Goal: Information Seeking & Learning: Understand process/instructions

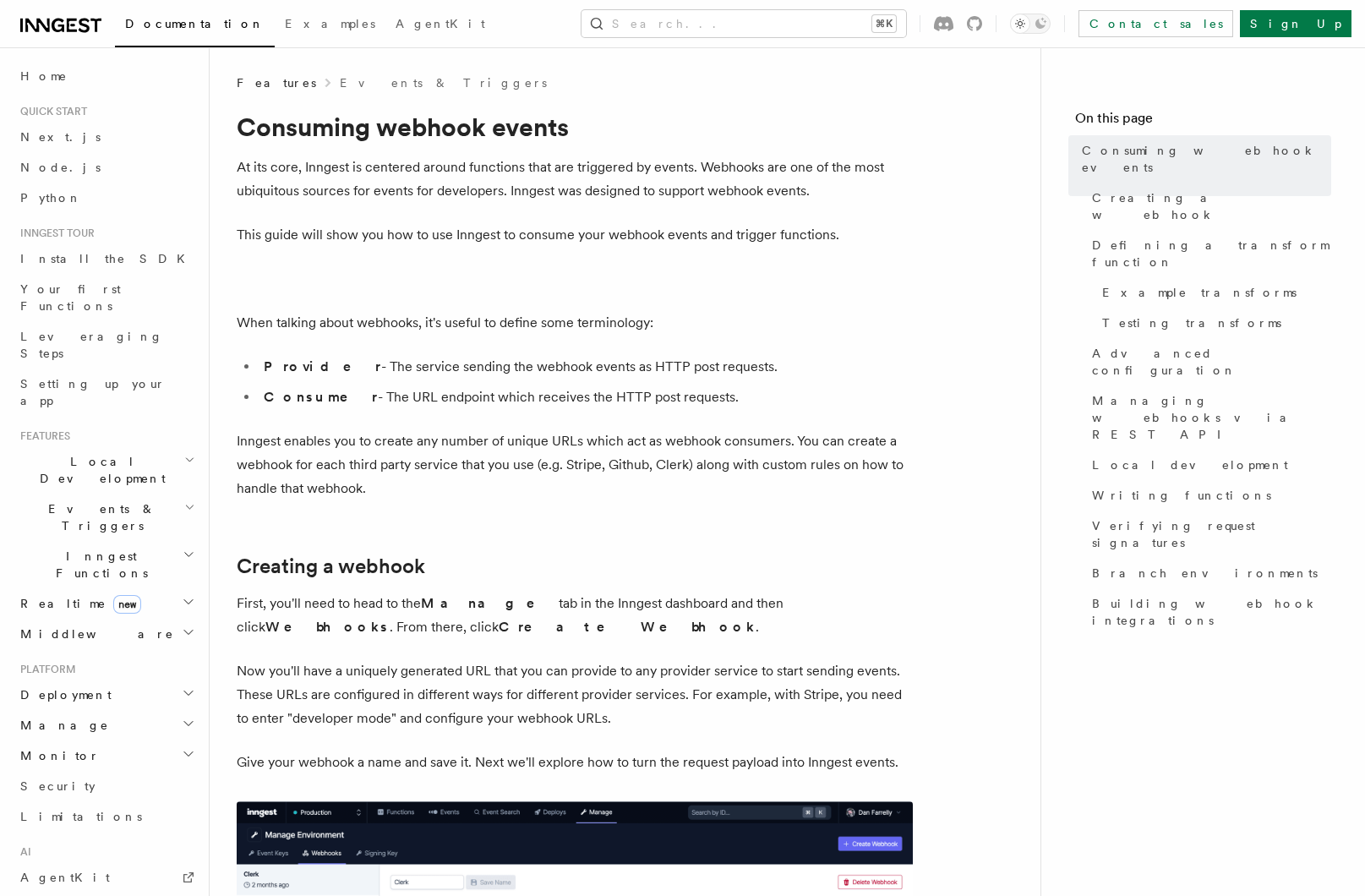
click at [105, 548] on span "Inngest Functions" at bounding box center [98, 565] width 169 height 34
click at [80, 625] on span "Steps & Workflows" at bounding box center [109, 642] width 159 height 34
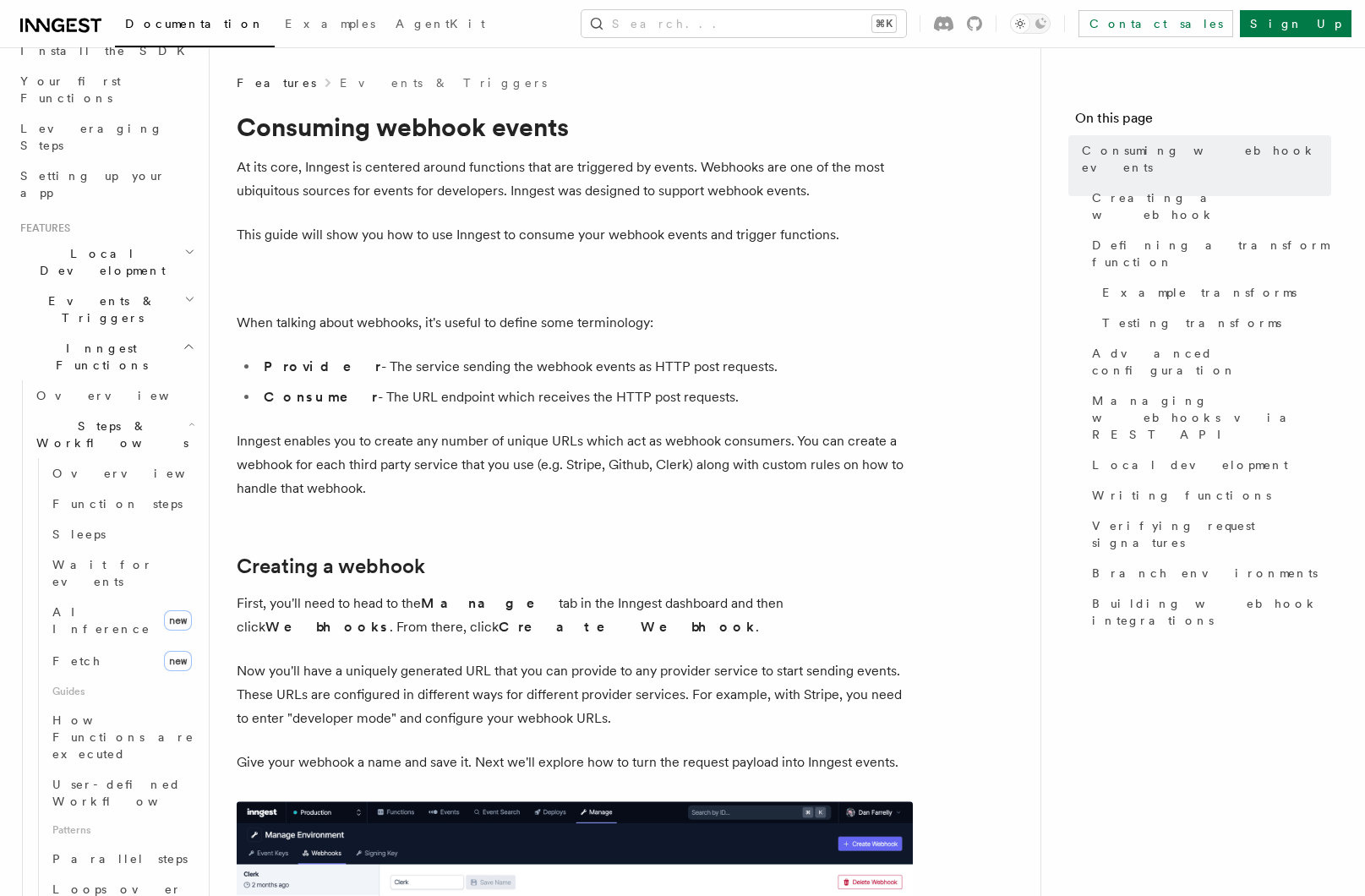
scroll to position [218, 0]
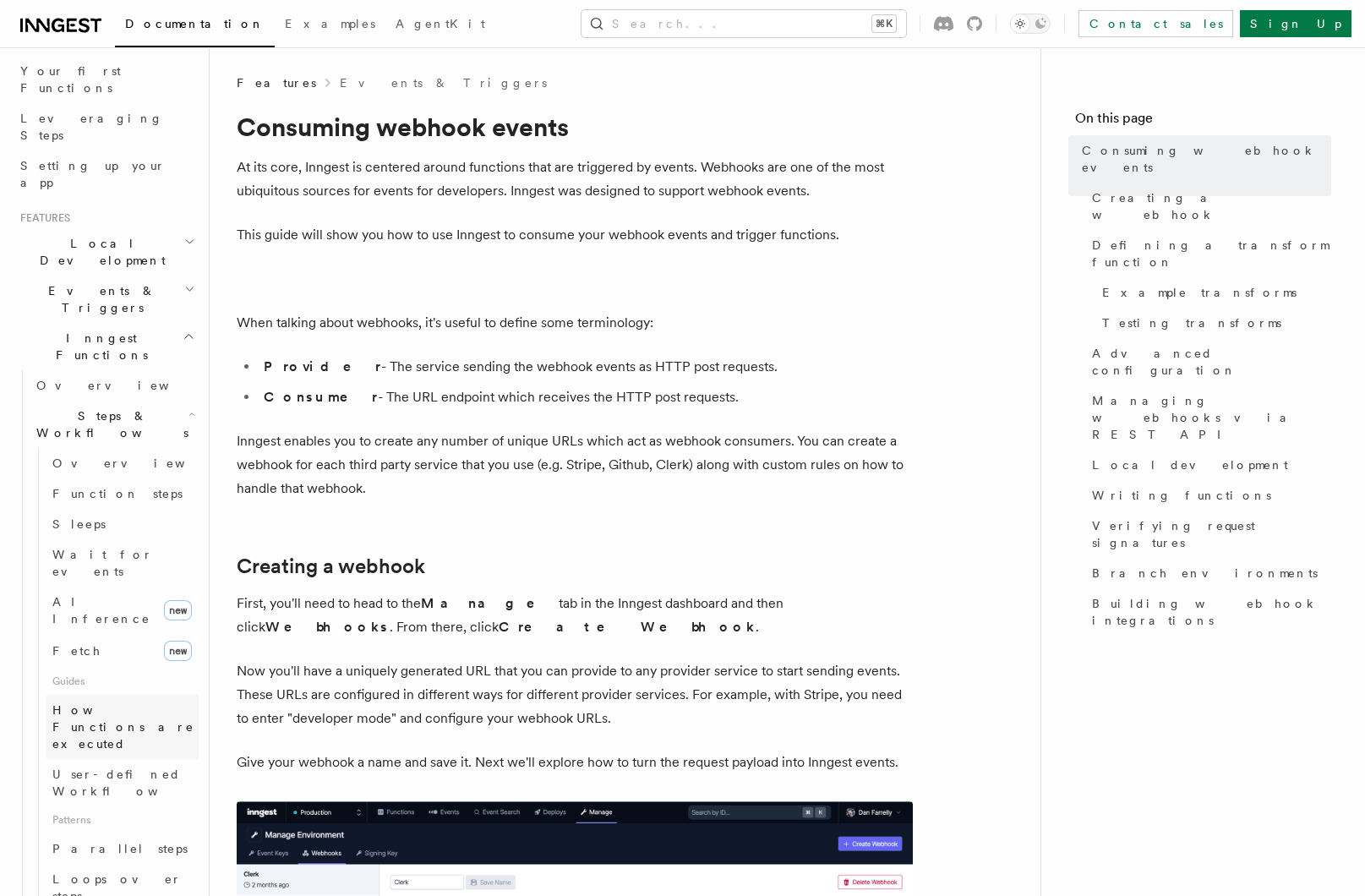
click at [117, 702] on span "How Functions are executed" at bounding box center [125, 727] width 146 height 51
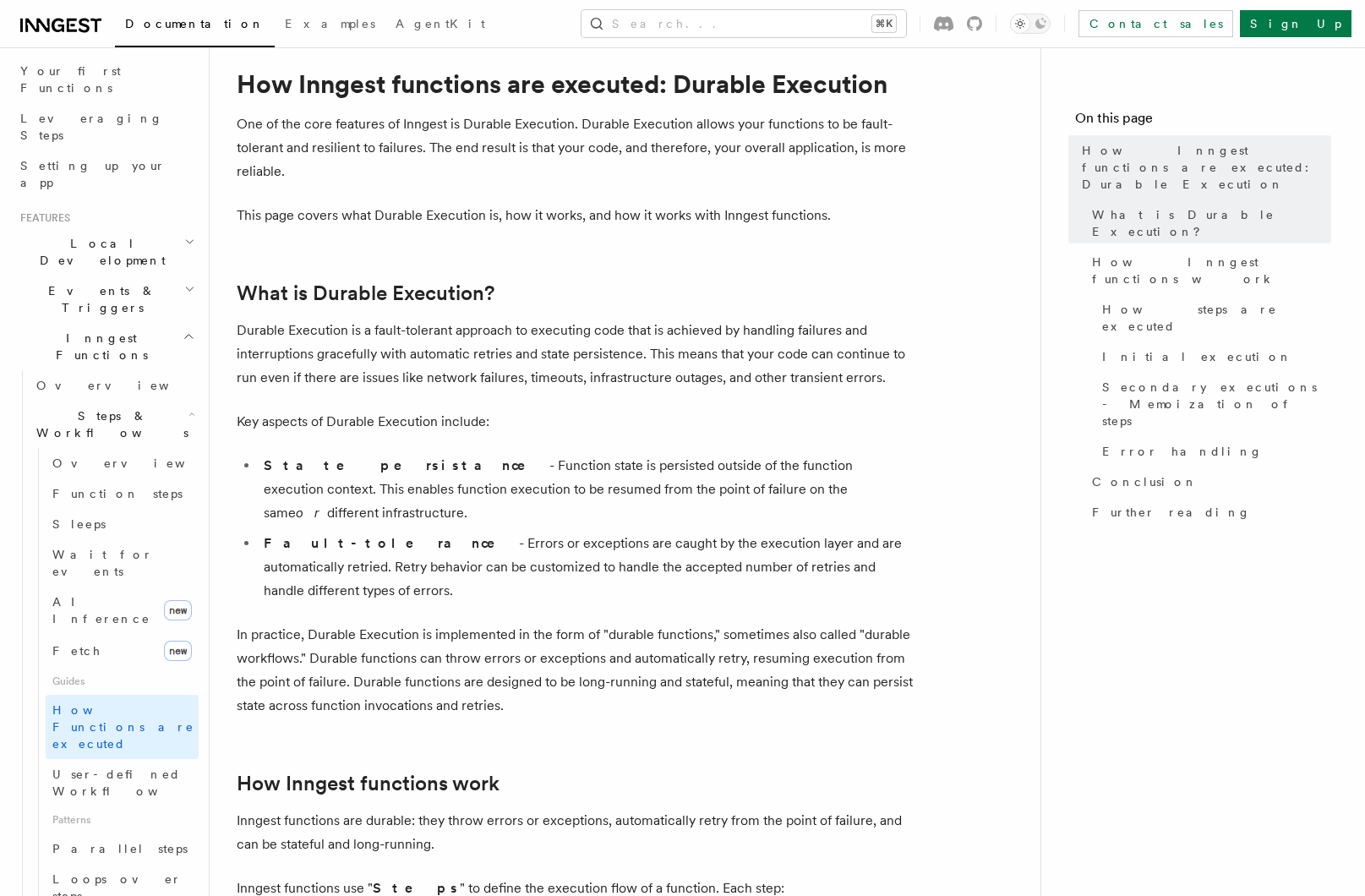
scroll to position [45, 0]
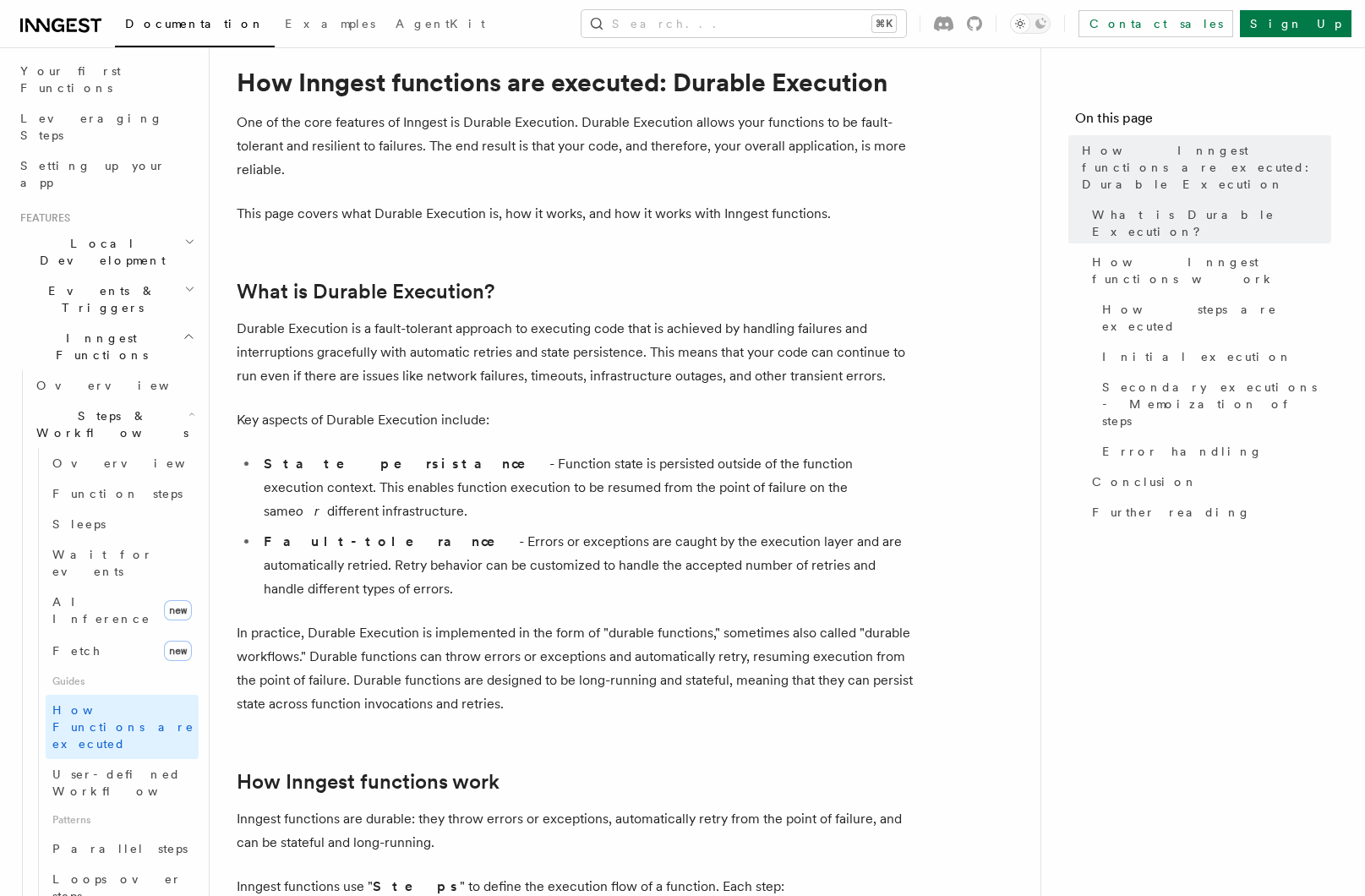
click at [159, 228] on h2 "Local Development" at bounding box center [106, 251] width 185 height 47
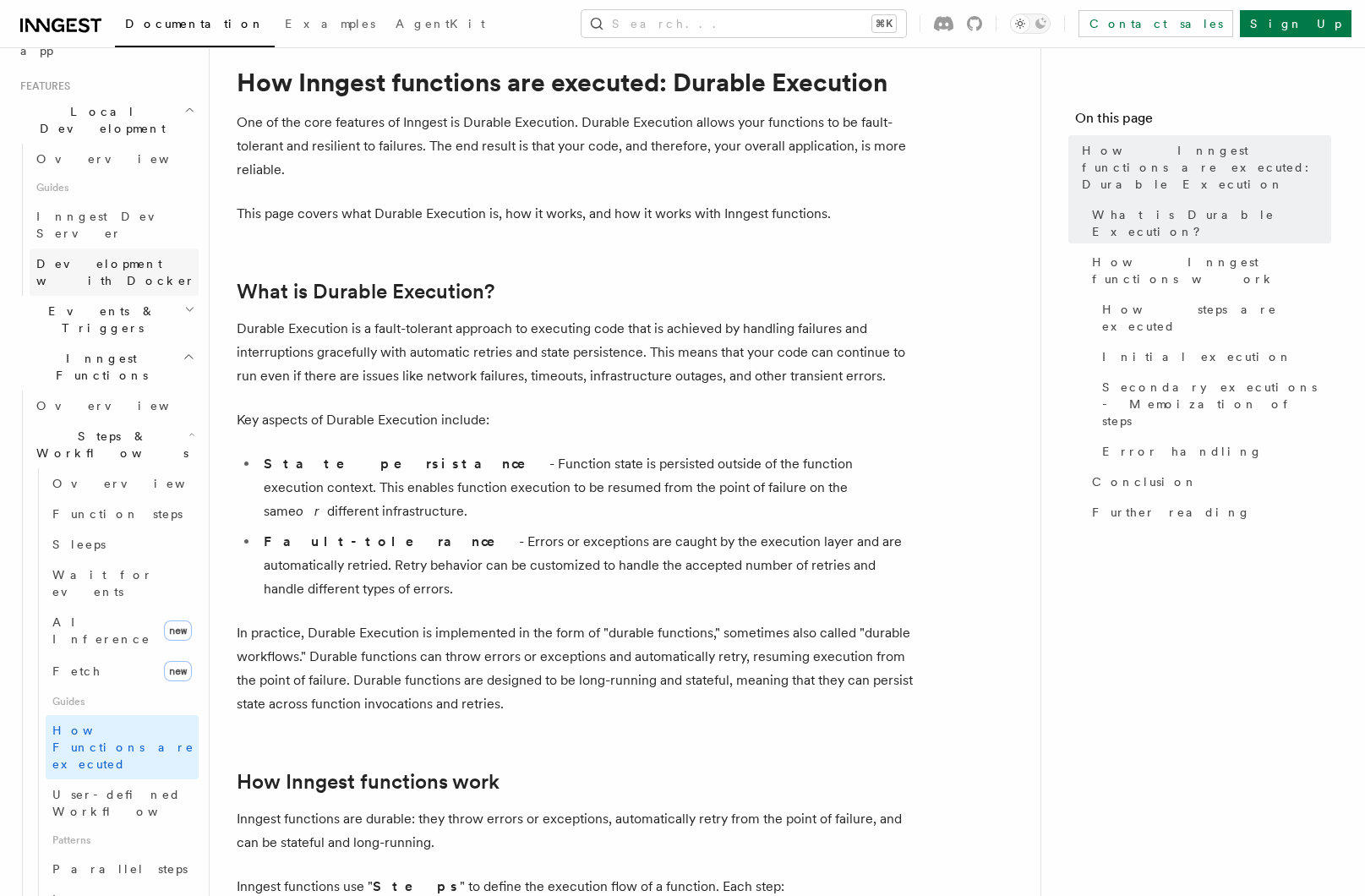
scroll to position [356, 0]
click at [144, 415] on h2 "Steps & Workflows" at bounding box center [114, 438] width 169 height 47
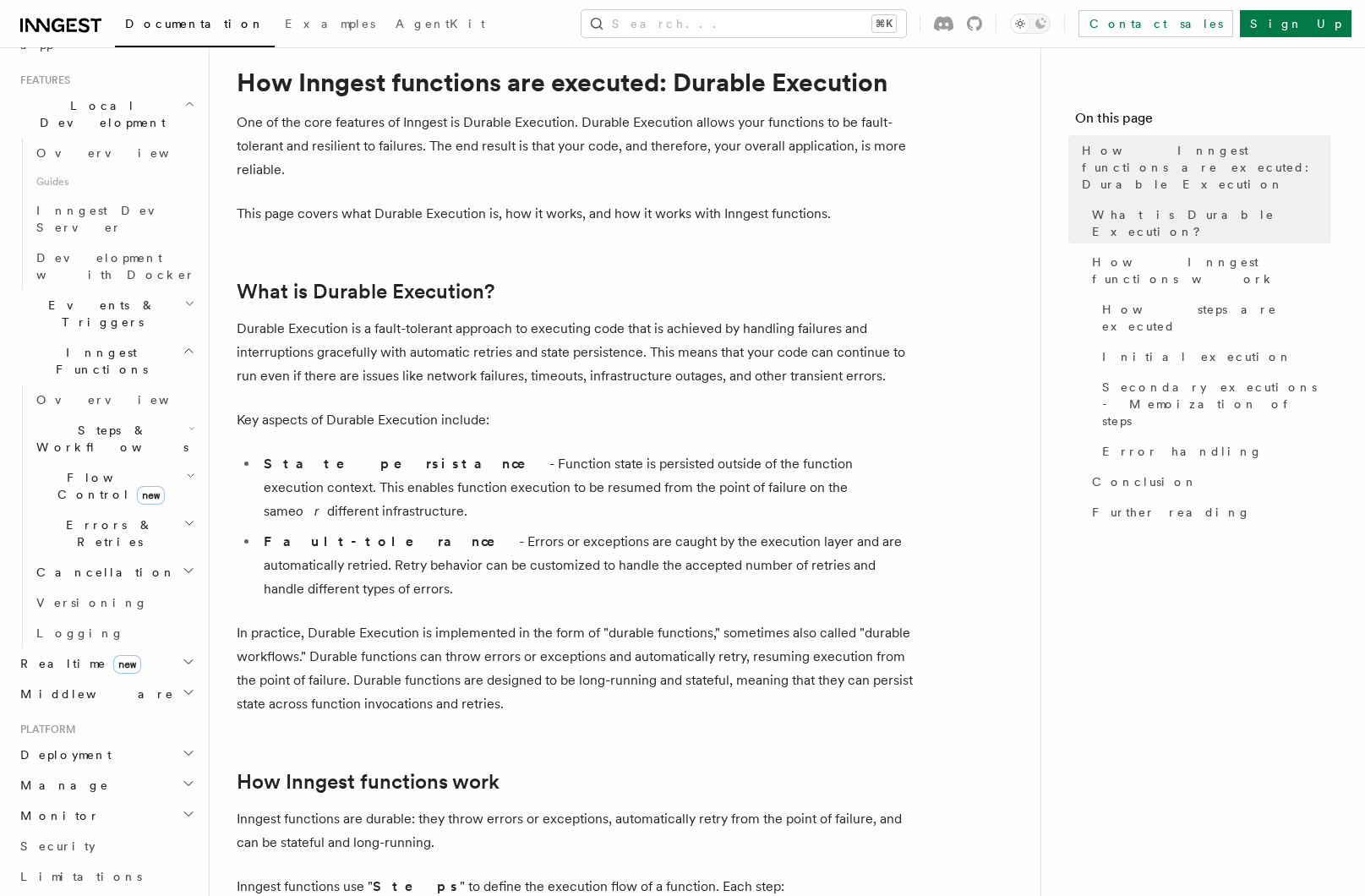
click at [81, 469] on span "Flow Control new" at bounding box center [108, 486] width 156 height 34
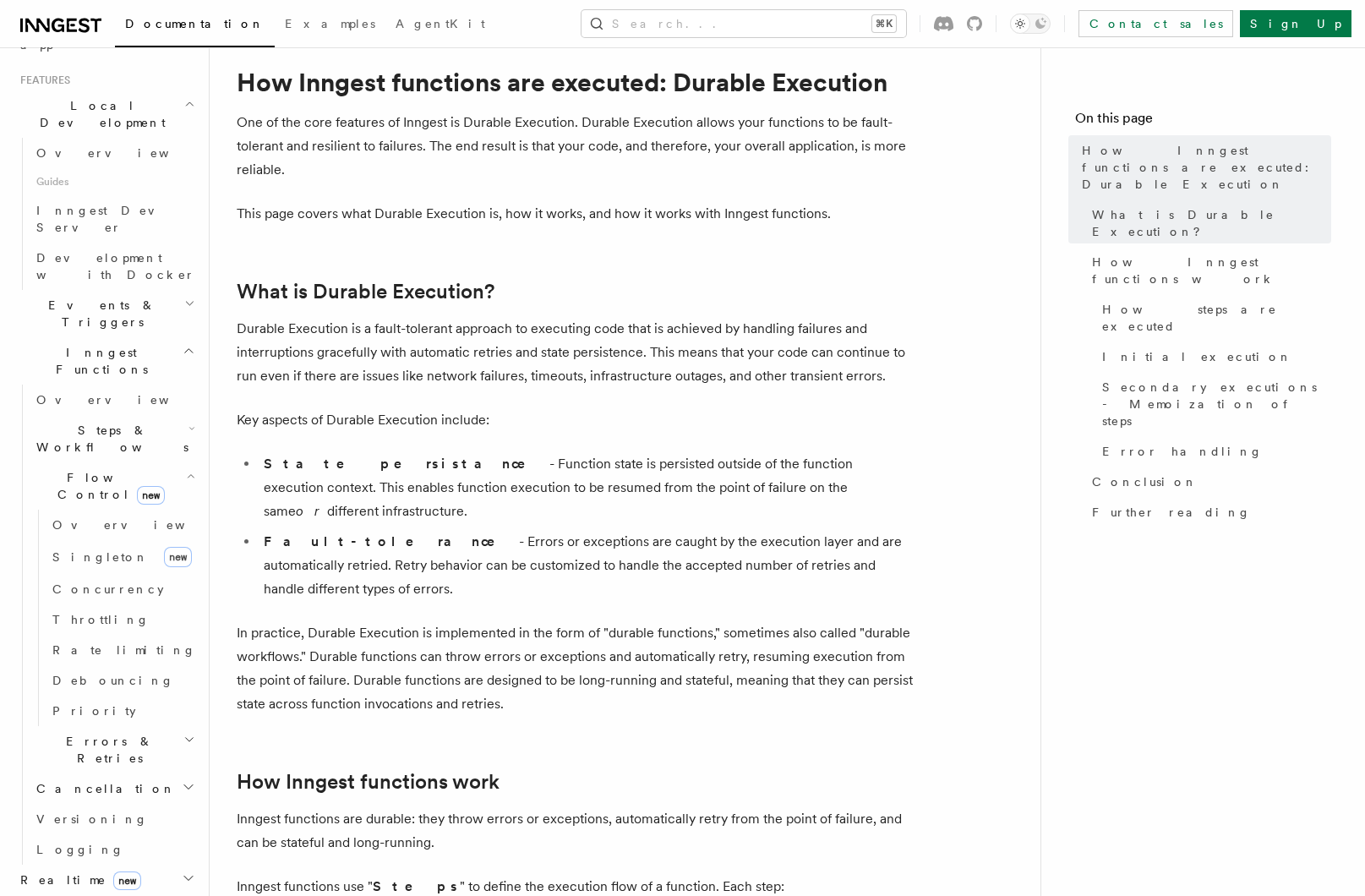
click at [124, 726] on h2 "Errors & Retries" at bounding box center [114, 749] width 169 height 47
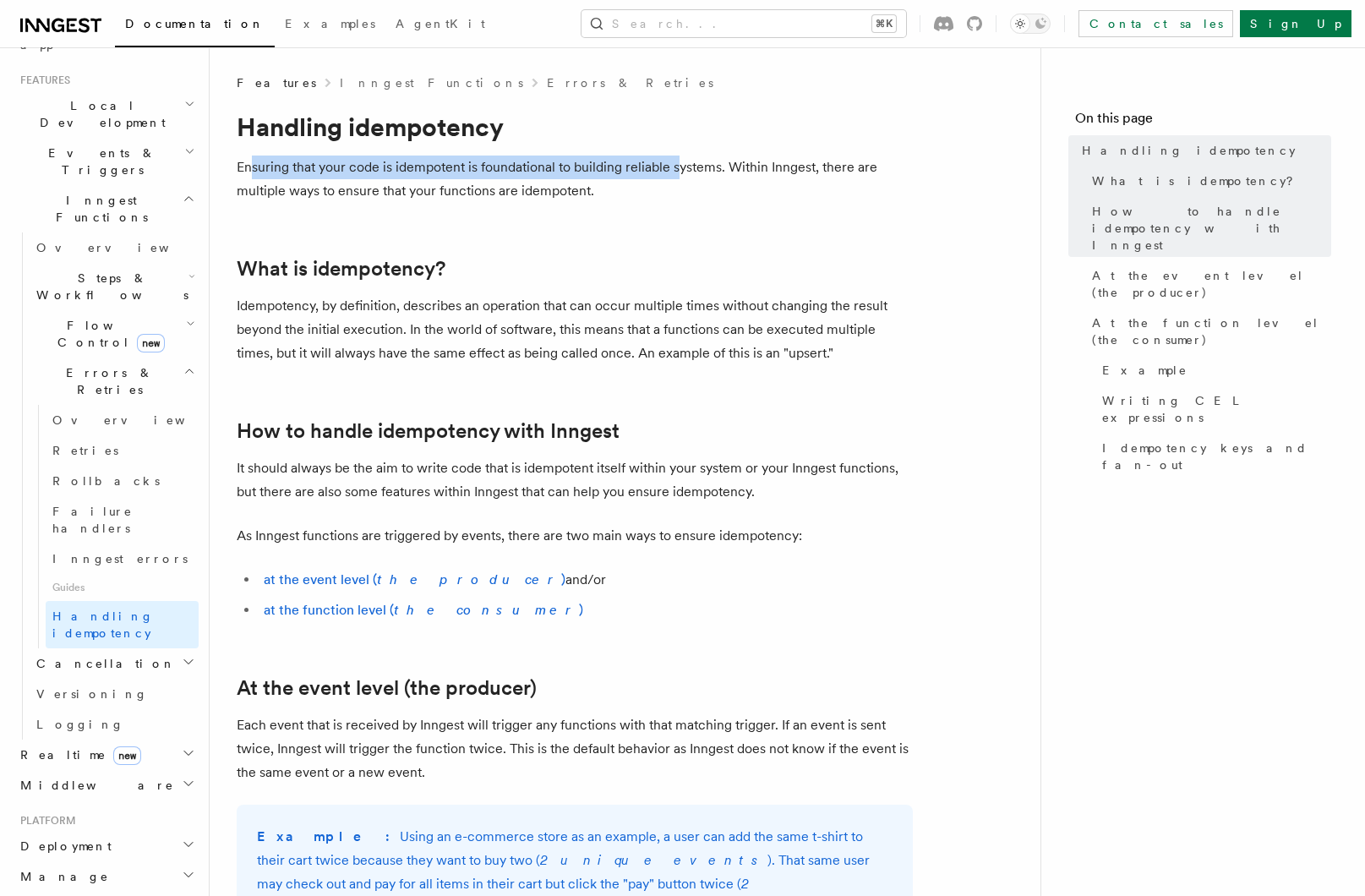
drag, startPoint x: 251, startPoint y: 168, endPoint x: 680, endPoint y: 175, distance: 428.6
click at [680, 175] on p "Ensuring that your code is idempotent is foundational to building reliable syst…" at bounding box center [575, 179] width 676 height 47
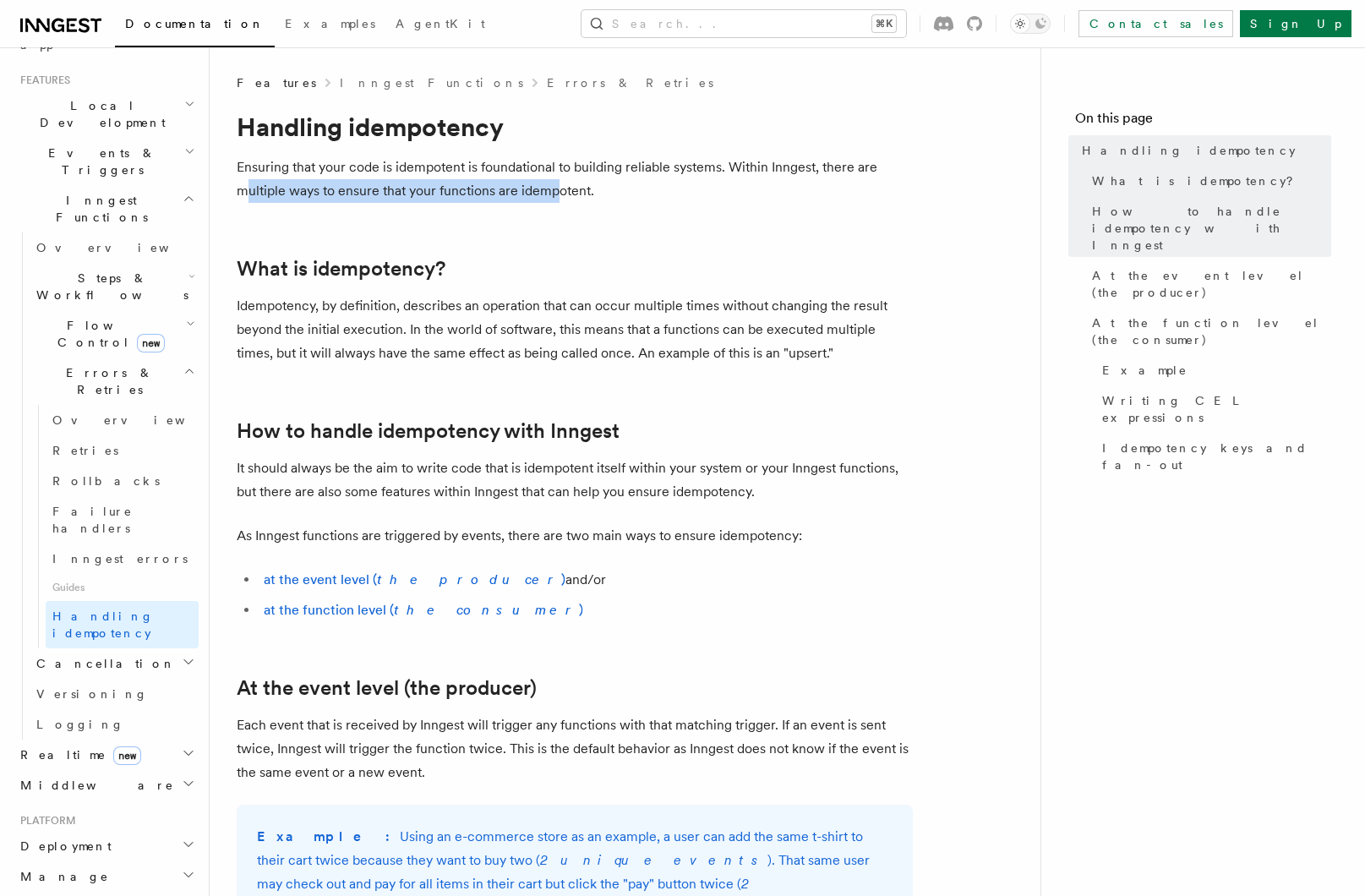
drag, startPoint x: 248, startPoint y: 194, endPoint x: 560, endPoint y: 188, distance: 312.0
click at [560, 188] on p "Ensuring that your code is idempotent is foundational to building reliable syst…" at bounding box center [575, 179] width 676 height 47
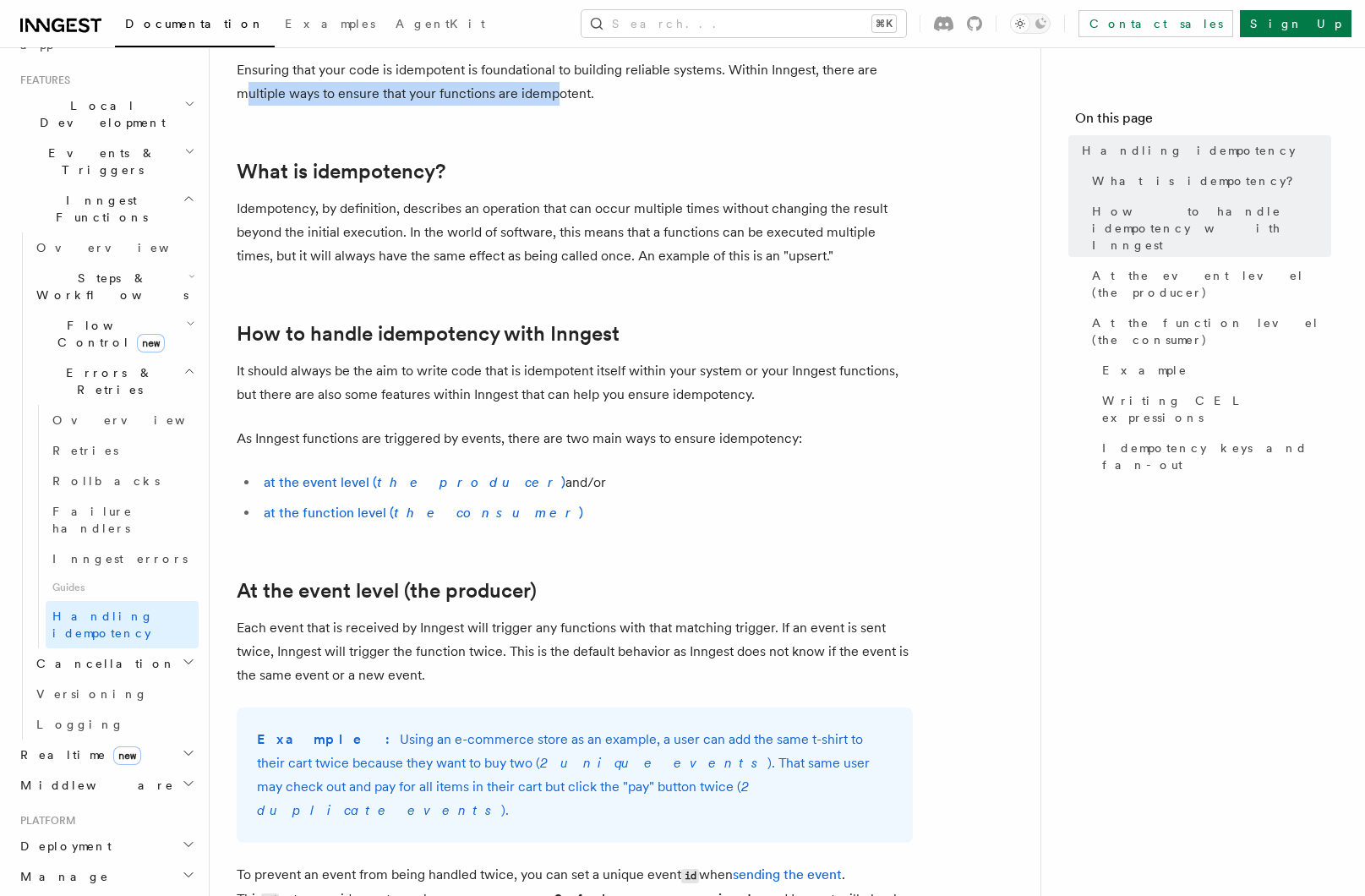
scroll to position [106, 0]
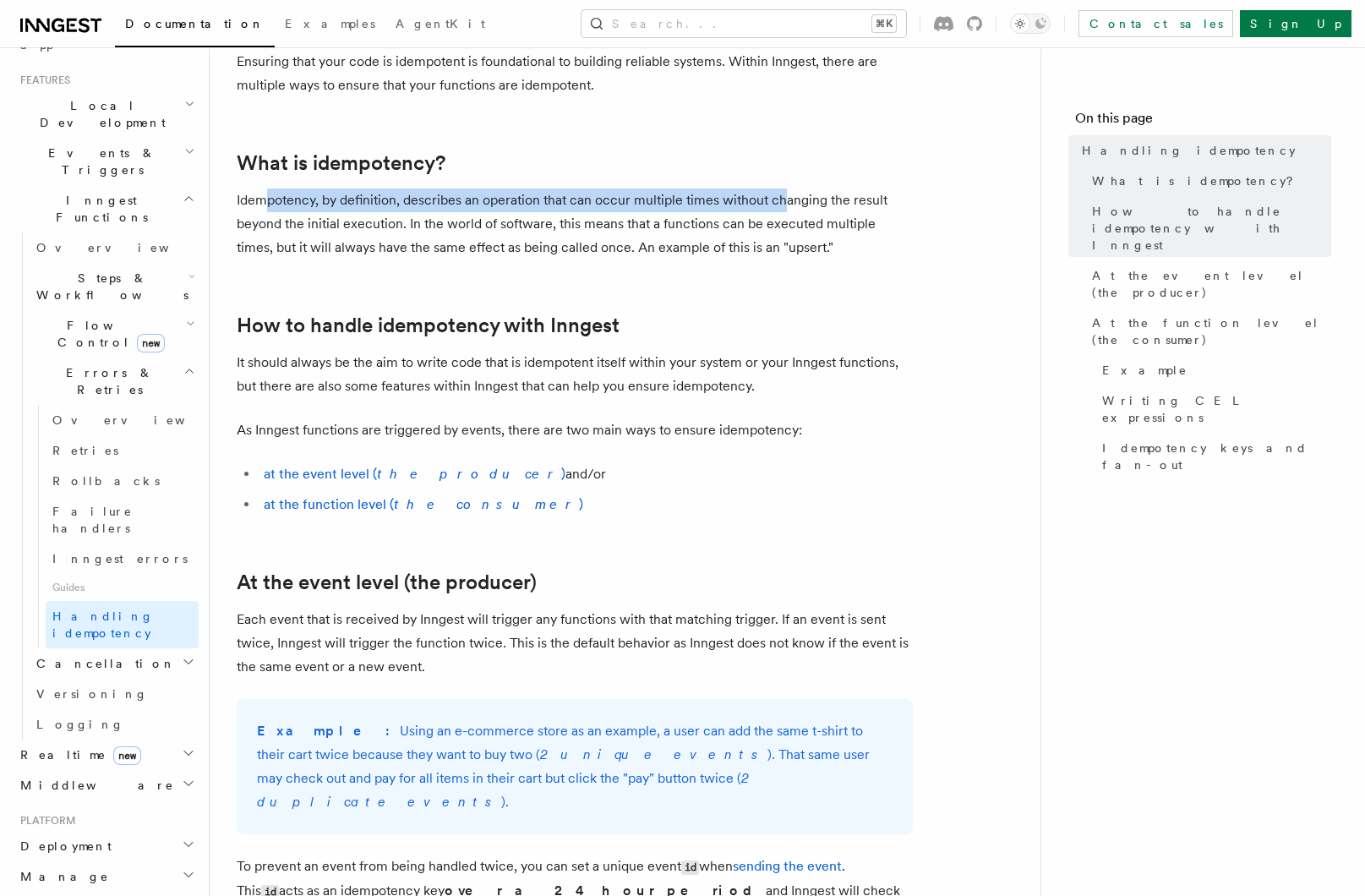
drag, startPoint x: 337, startPoint y: 197, endPoint x: 784, endPoint y: 195, distance: 446.3
click at [784, 195] on p "Idempotency, by definition, describes an operation that can occur multiple time…" at bounding box center [575, 223] width 676 height 71
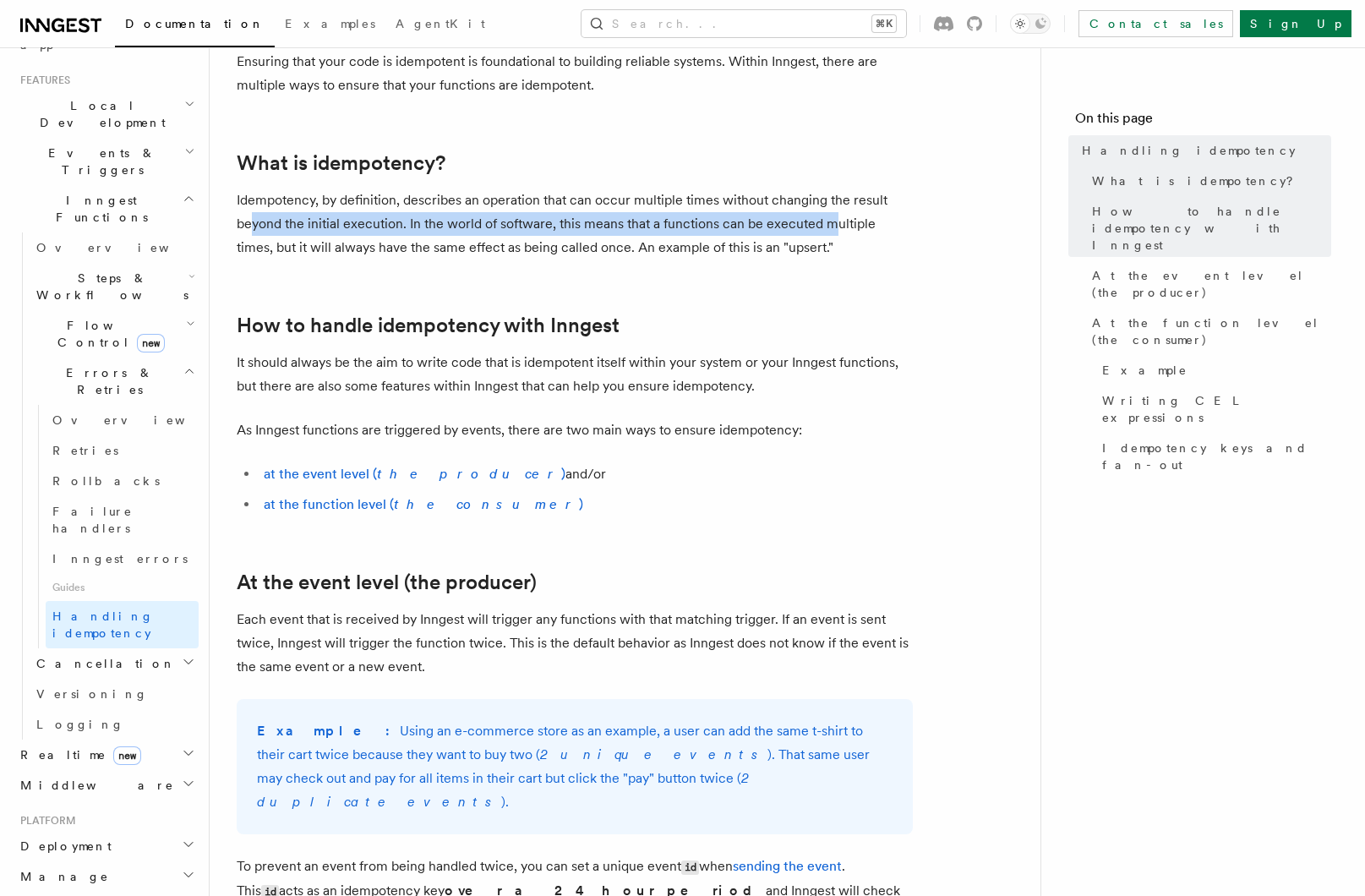
drag, startPoint x: 252, startPoint y: 223, endPoint x: 828, endPoint y: 217, distance: 576.5
click at [828, 217] on p "Idempotency, by definition, describes an operation that can occur multiple time…" at bounding box center [575, 223] width 676 height 71
click at [494, 235] on p "Idempotency, by definition, describes an operation that can occur multiple time…" at bounding box center [575, 223] width 676 height 71
drag, startPoint x: 410, startPoint y: 223, endPoint x: 822, endPoint y: 222, distance: 411.6
click at [822, 222] on p "Idempotency, by definition, describes an operation that can occur multiple time…" at bounding box center [575, 223] width 676 height 71
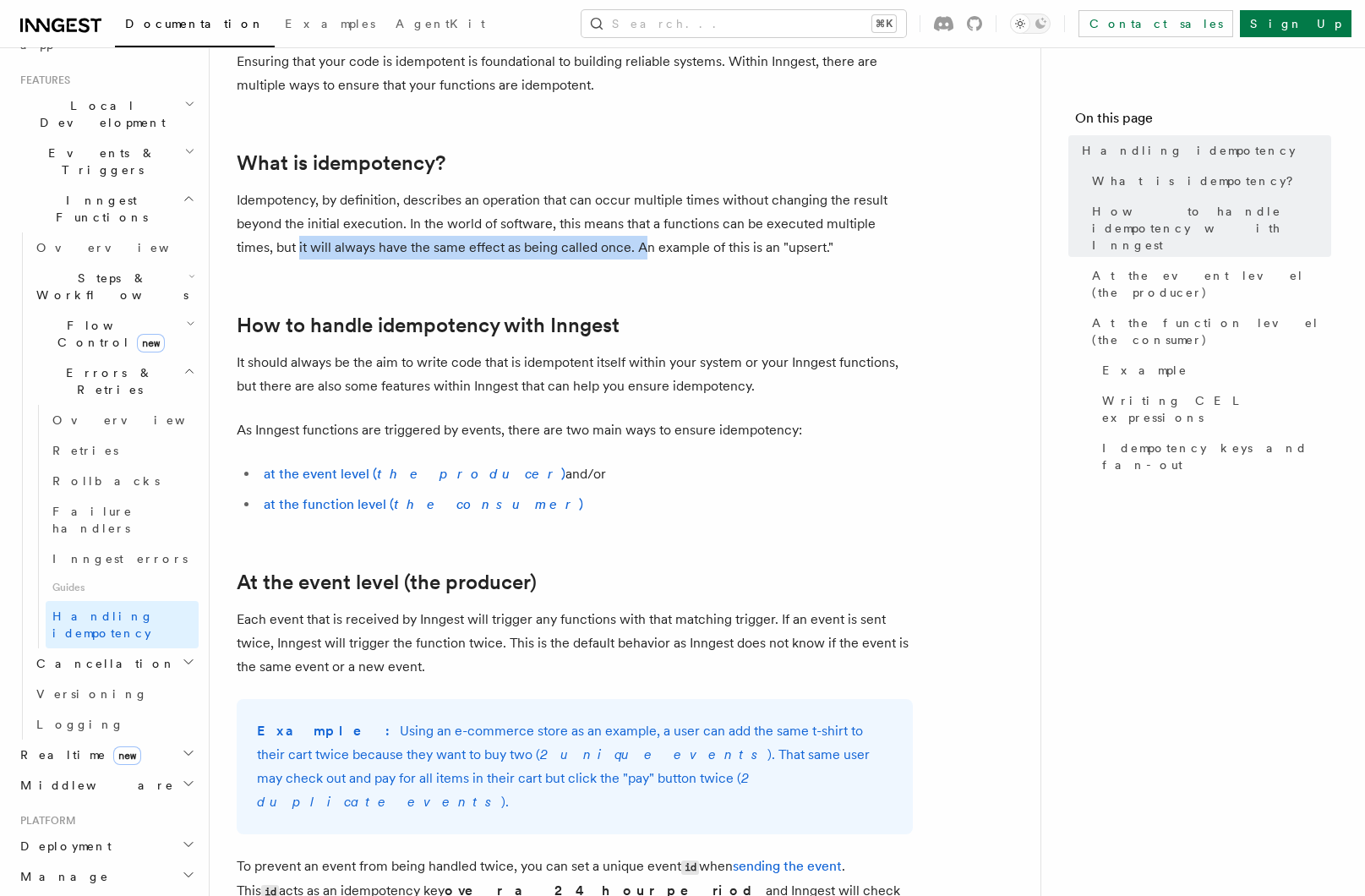
drag, startPoint x: 259, startPoint y: 248, endPoint x: 608, endPoint y: 244, distance: 348.3
click at [608, 244] on p "Idempotency, by definition, describes an operation that can occur multiple time…" at bounding box center [575, 223] width 676 height 71
click at [636, 247] on p "Idempotency, by definition, describes an operation that can occur multiple time…" at bounding box center [575, 223] width 676 height 71
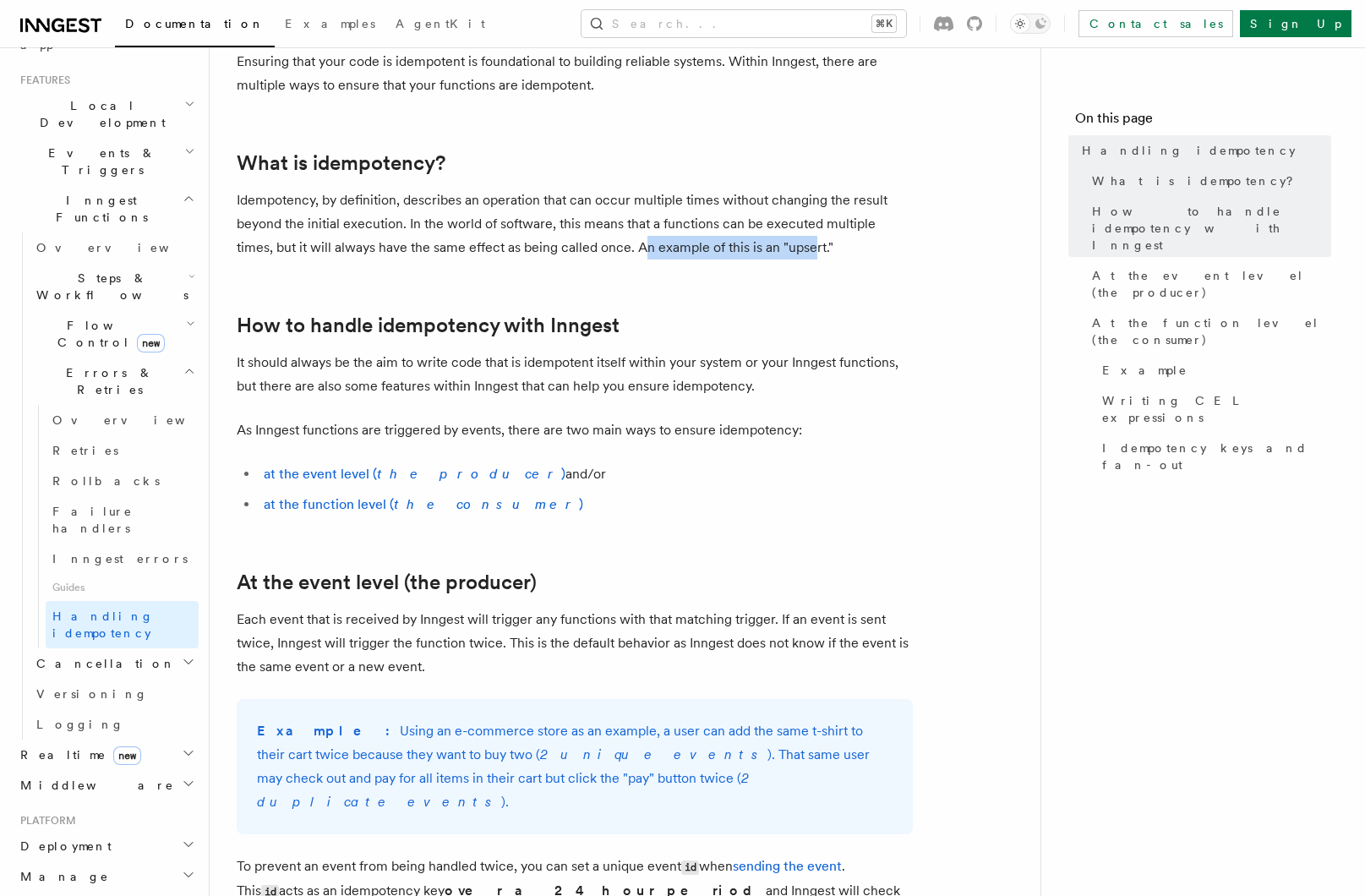
drag, startPoint x: 604, startPoint y: 246, endPoint x: 771, endPoint y: 249, distance: 166.5
click at [771, 249] on p "Idempotency, by definition, describes an operation that can occur multiple time…" at bounding box center [575, 223] width 676 height 71
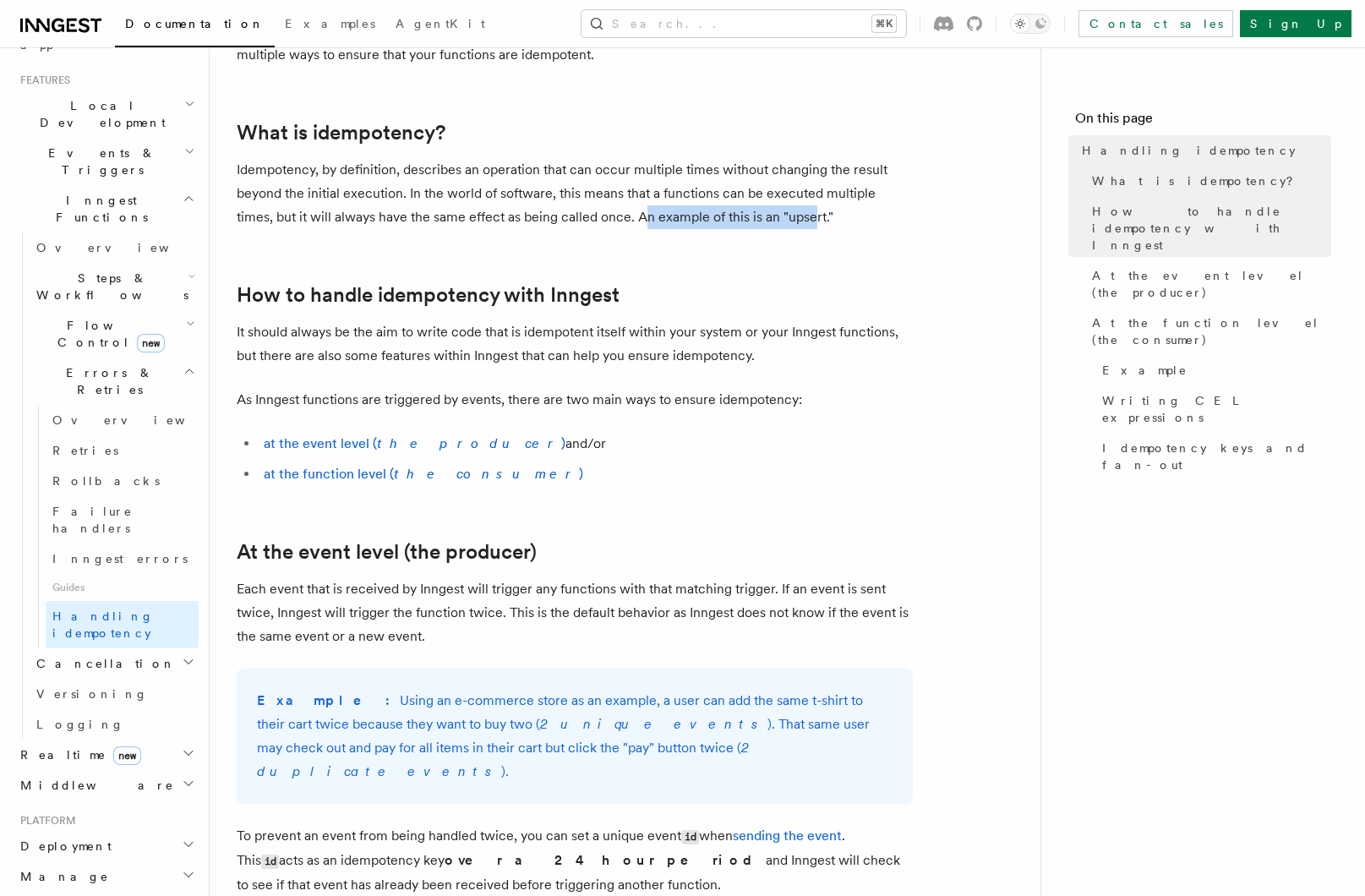
scroll to position [224, 0]
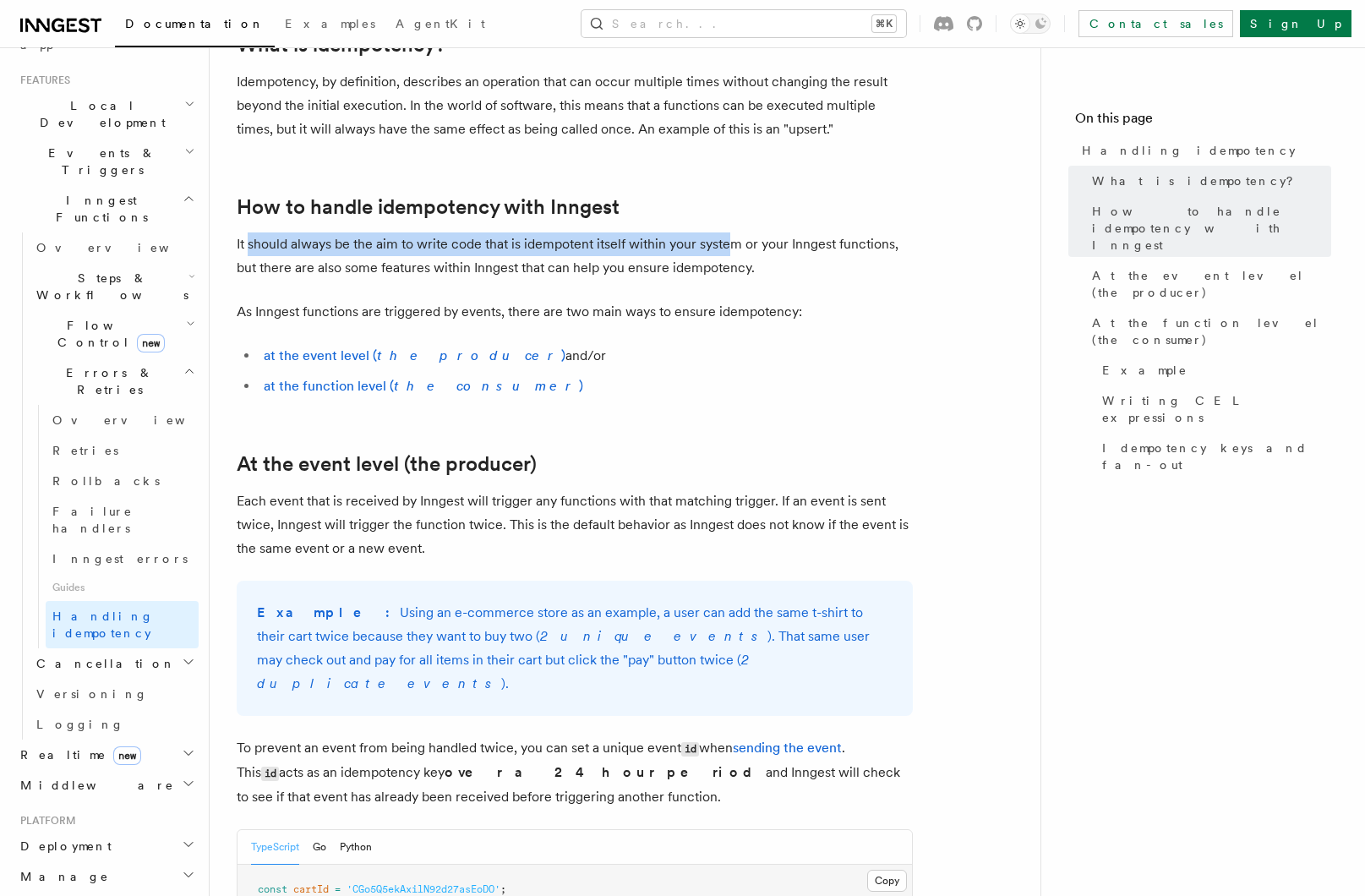
drag, startPoint x: 248, startPoint y: 245, endPoint x: 731, endPoint y: 242, distance: 483.5
click at [731, 242] on p "It should always be the aim to write code that is idempotent itself within your…" at bounding box center [575, 255] width 676 height 47
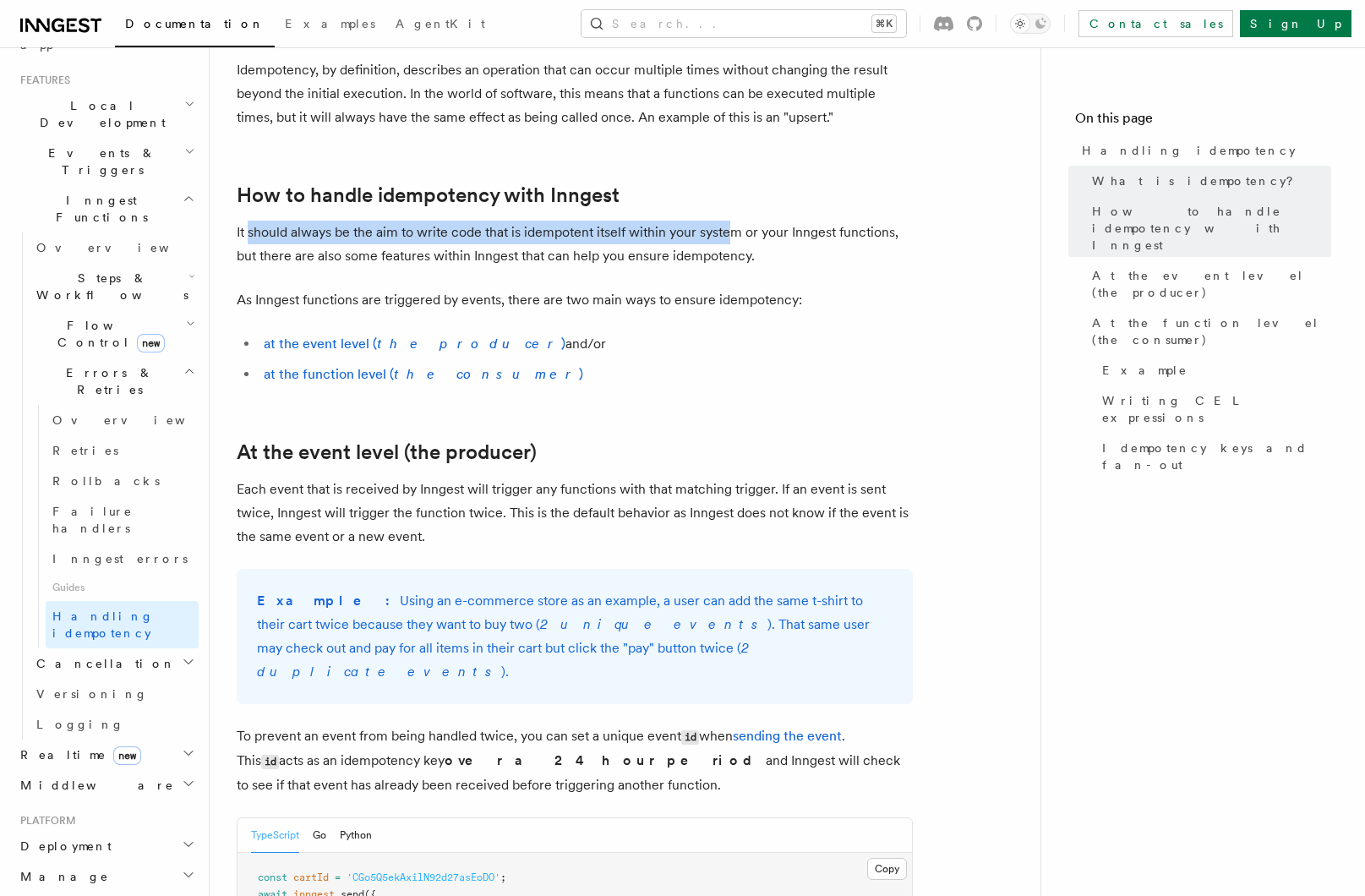
scroll to position [297, 0]
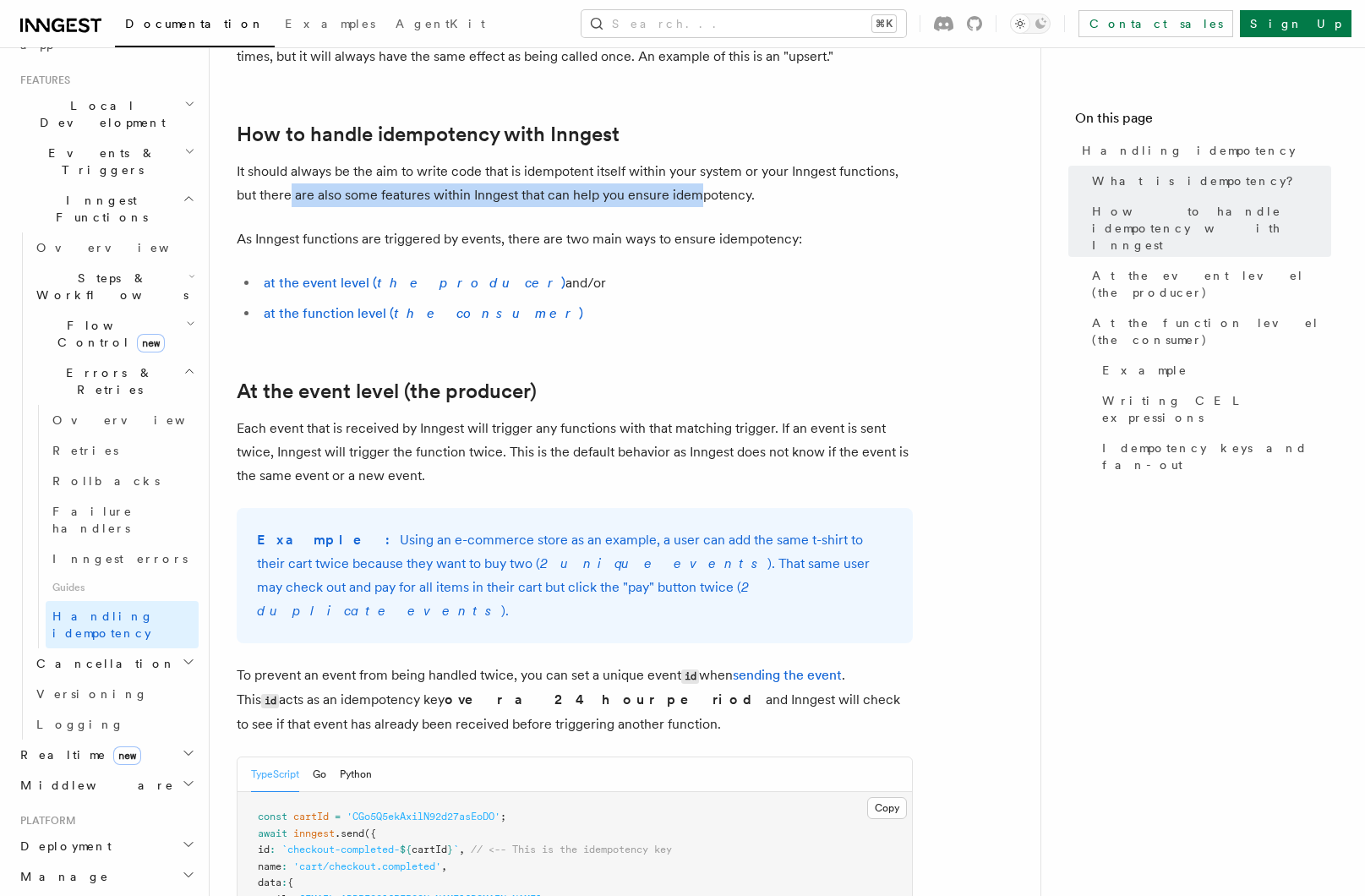
drag, startPoint x: 289, startPoint y: 199, endPoint x: 699, endPoint y: 195, distance: 409.9
click at [699, 195] on p "It should always be the aim to write code that is idempotent itself within your…" at bounding box center [575, 183] width 676 height 47
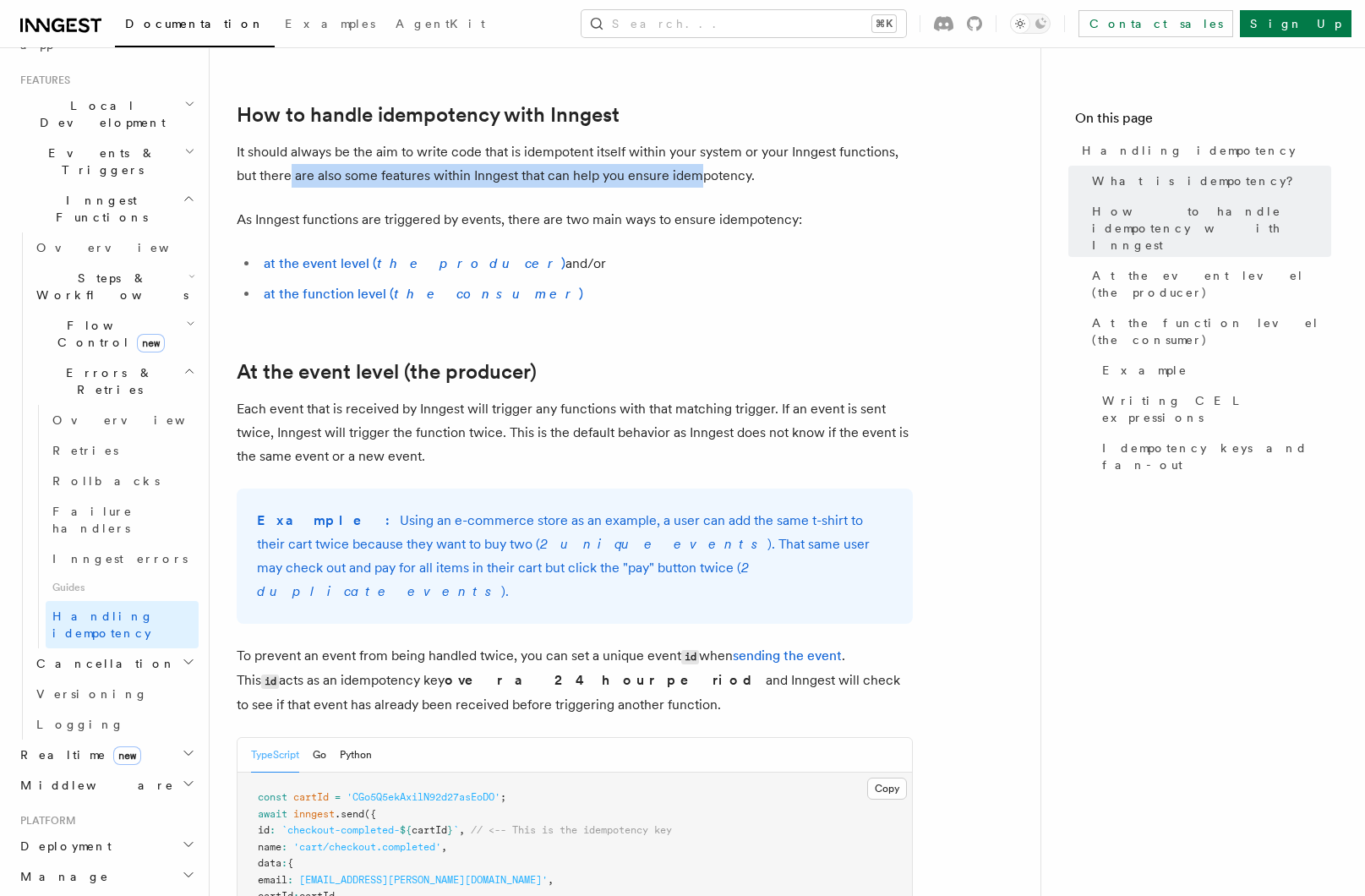
scroll to position [318, 0]
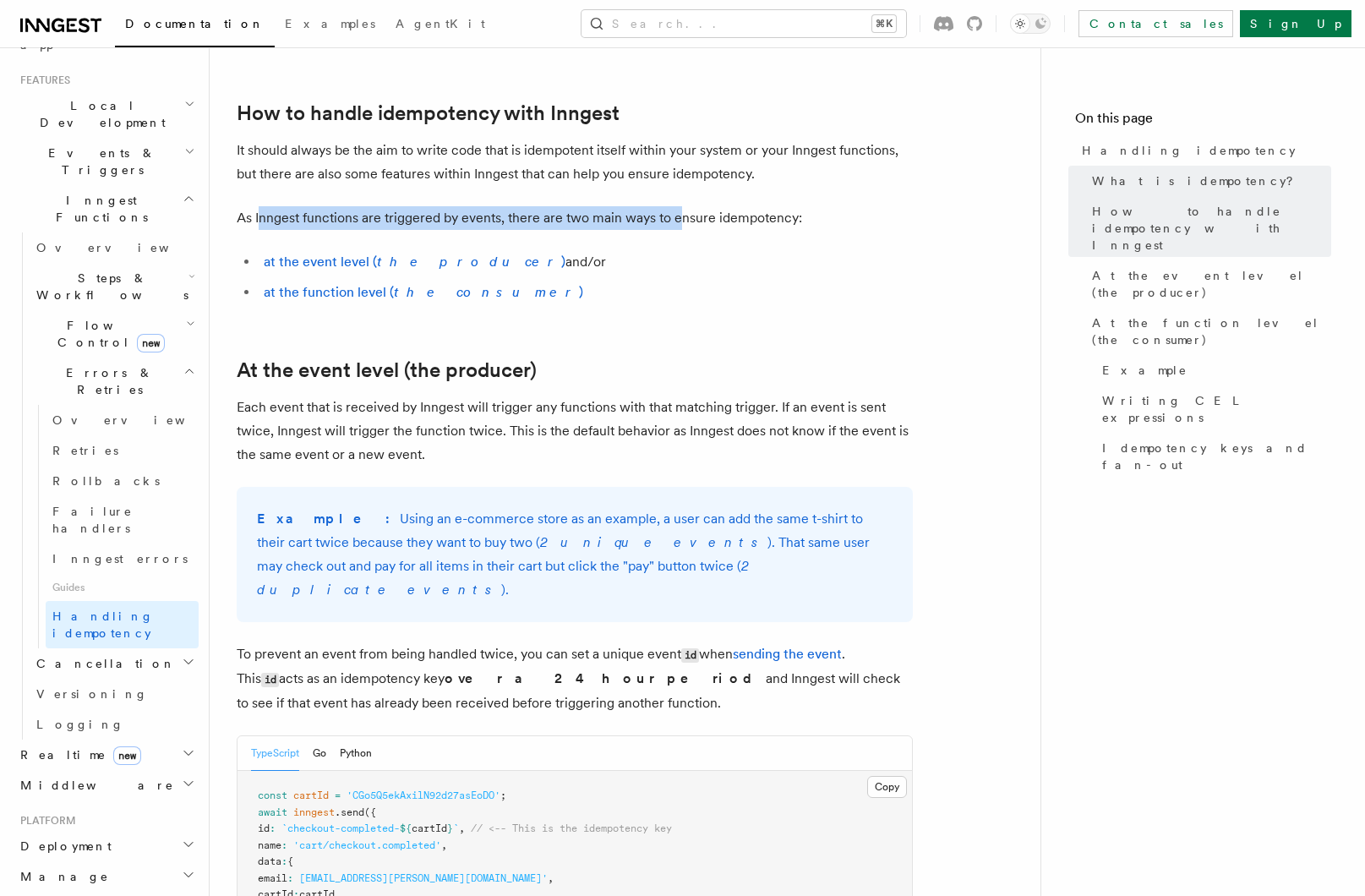
drag, startPoint x: 258, startPoint y: 221, endPoint x: 682, endPoint y: 221, distance: 424.3
click at [682, 221] on p "As Inngest functions are triggered by events, there are two main ways to ensure…" at bounding box center [575, 218] width 676 height 24
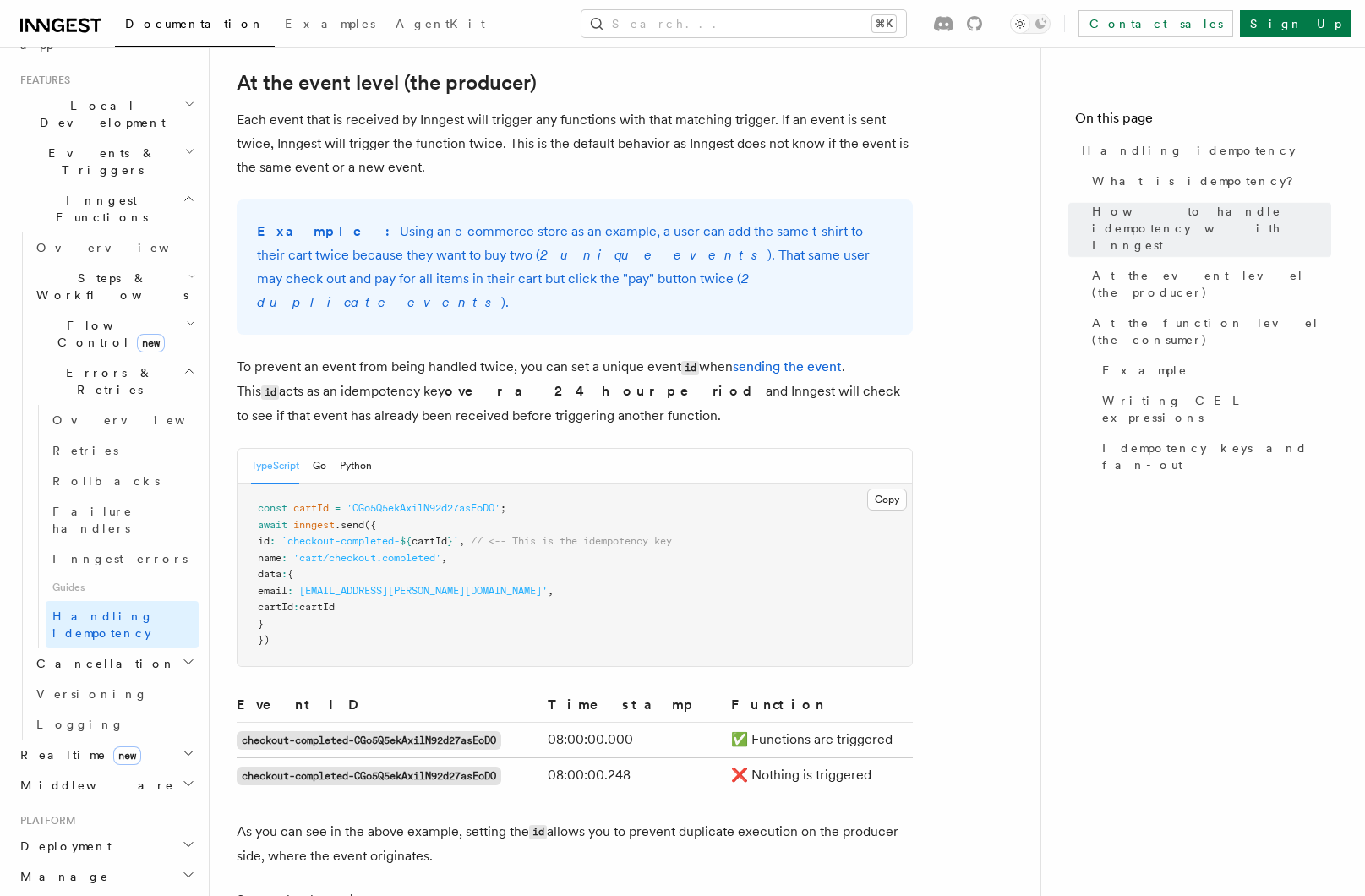
scroll to position [807, 0]
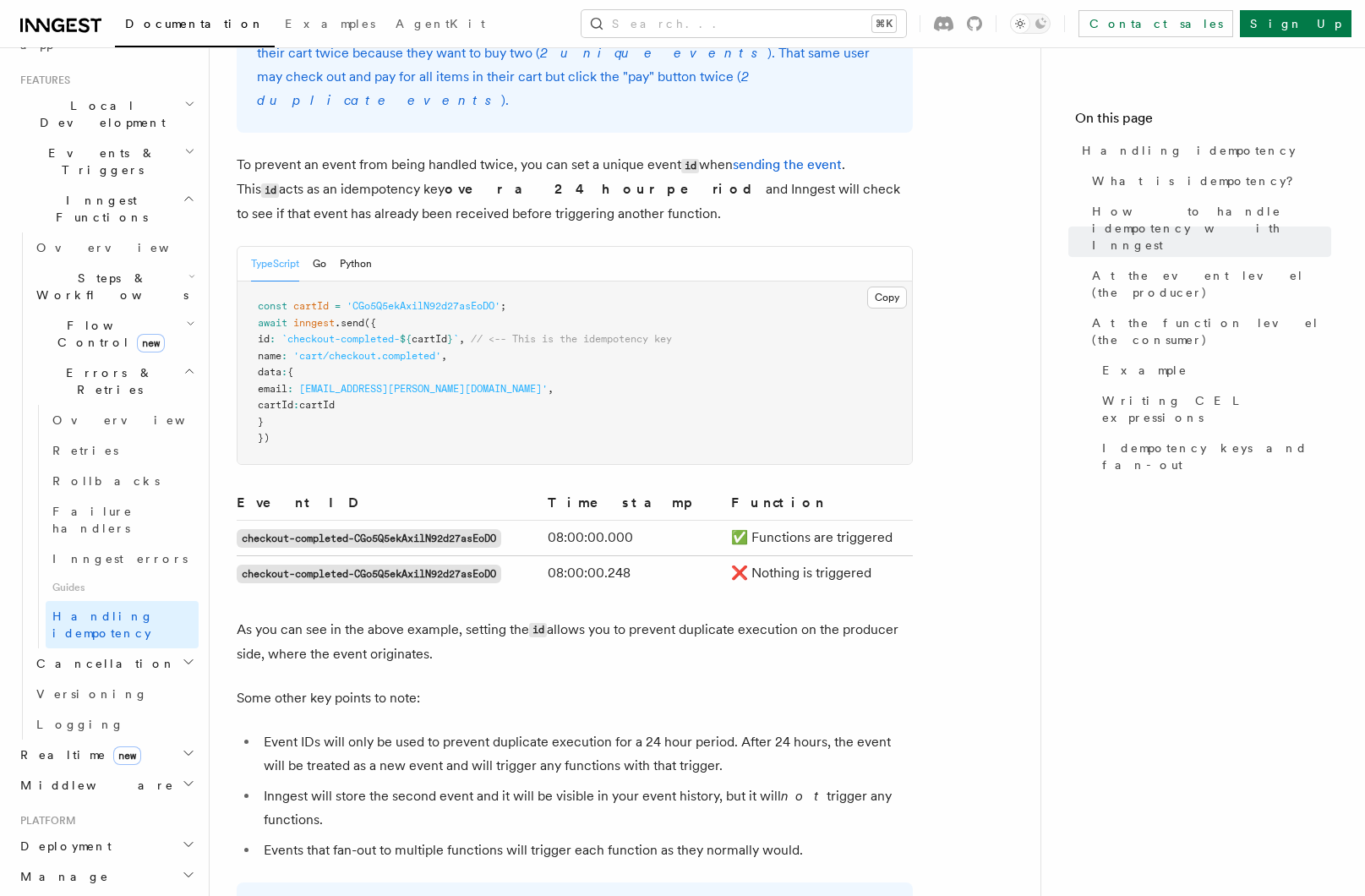
click at [288, 618] on p "As you can see in the above example, setting the id allows you to prevent dupli…" at bounding box center [575, 642] width 676 height 48
drag, startPoint x: 250, startPoint y: 603, endPoint x: 474, endPoint y: 602, distance: 224.0
click at [474, 618] on p "As you can see in the above example, setting the id allows you to prevent dupli…" at bounding box center [575, 642] width 676 height 48
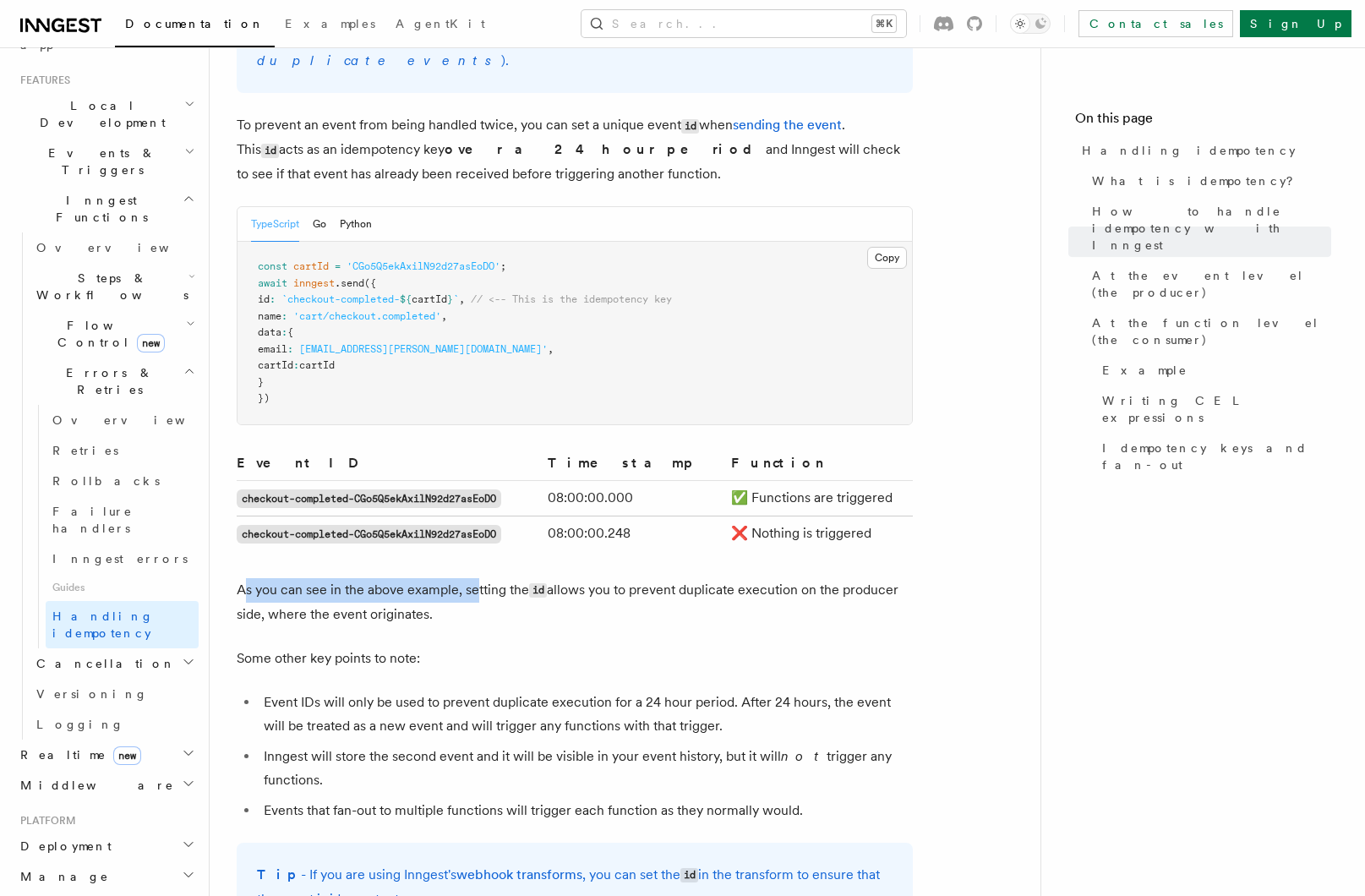
scroll to position [850, 0]
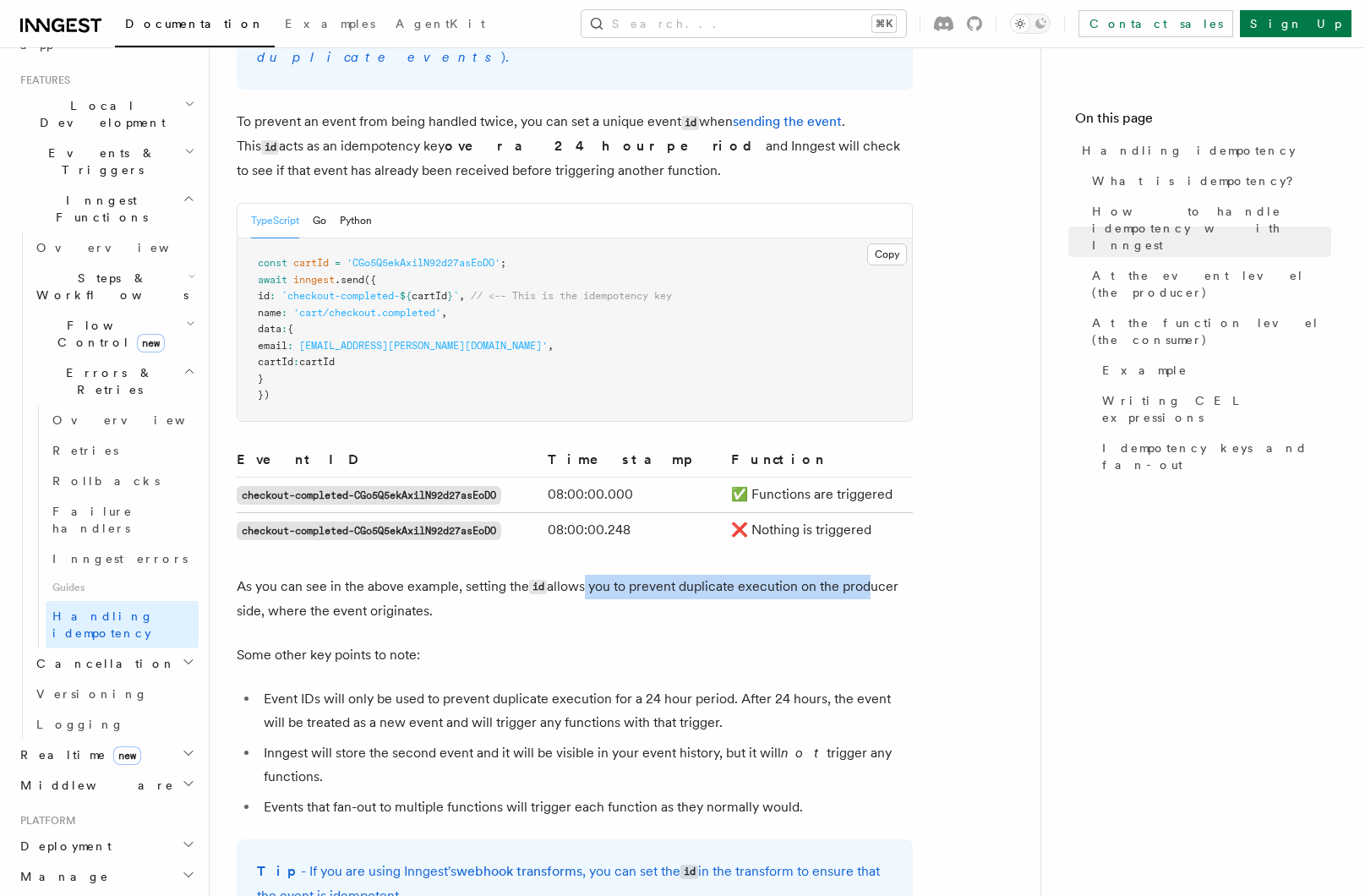
drag, startPoint x: 609, startPoint y: 562, endPoint x: 865, endPoint y: 565, distance: 256.1
click at [865, 575] on p "As you can see in the above example, setting the id allows you to prevent dupli…" at bounding box center [575, 599] width 676 height 48
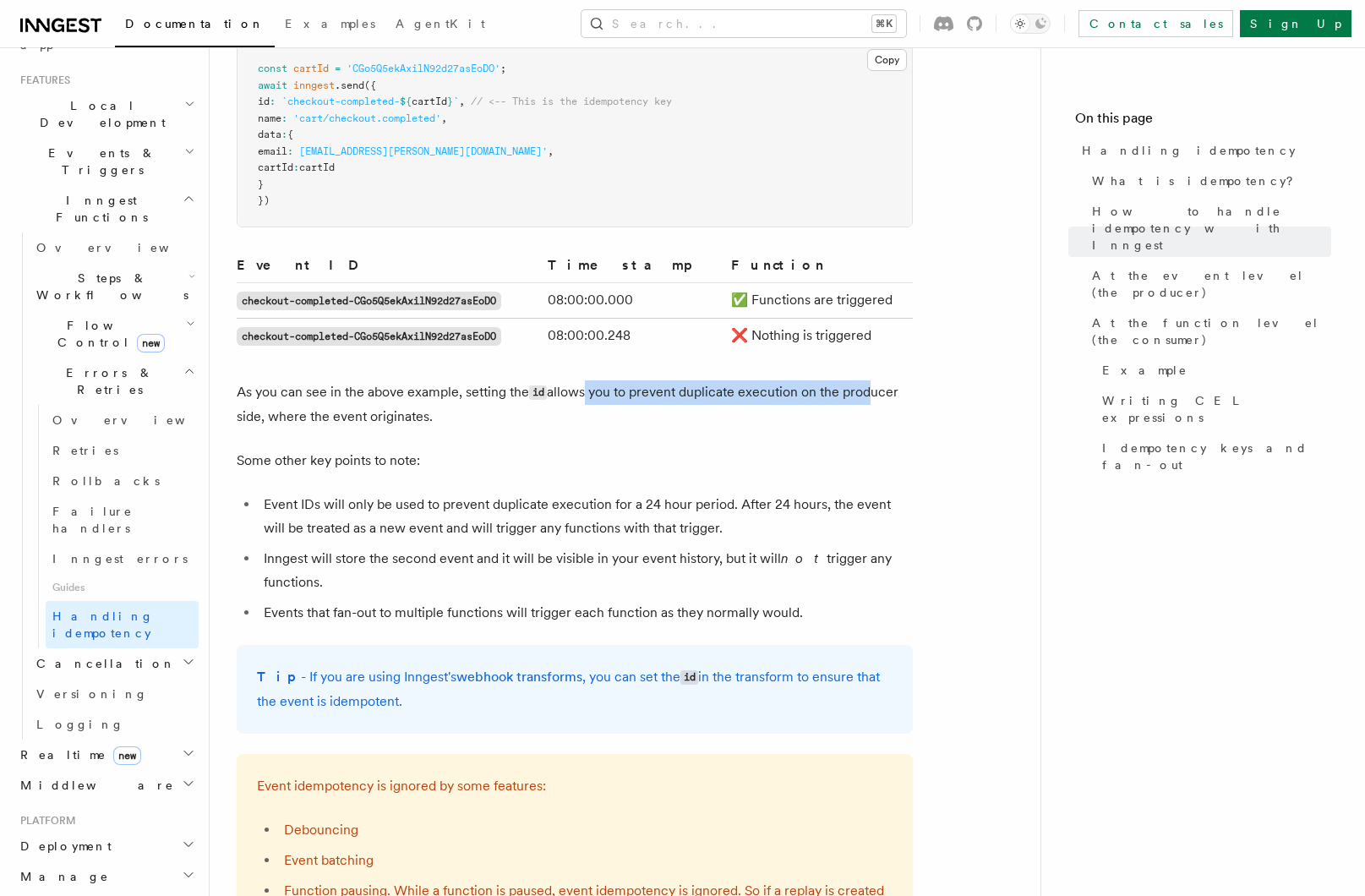
scroll to position [1080, 0]
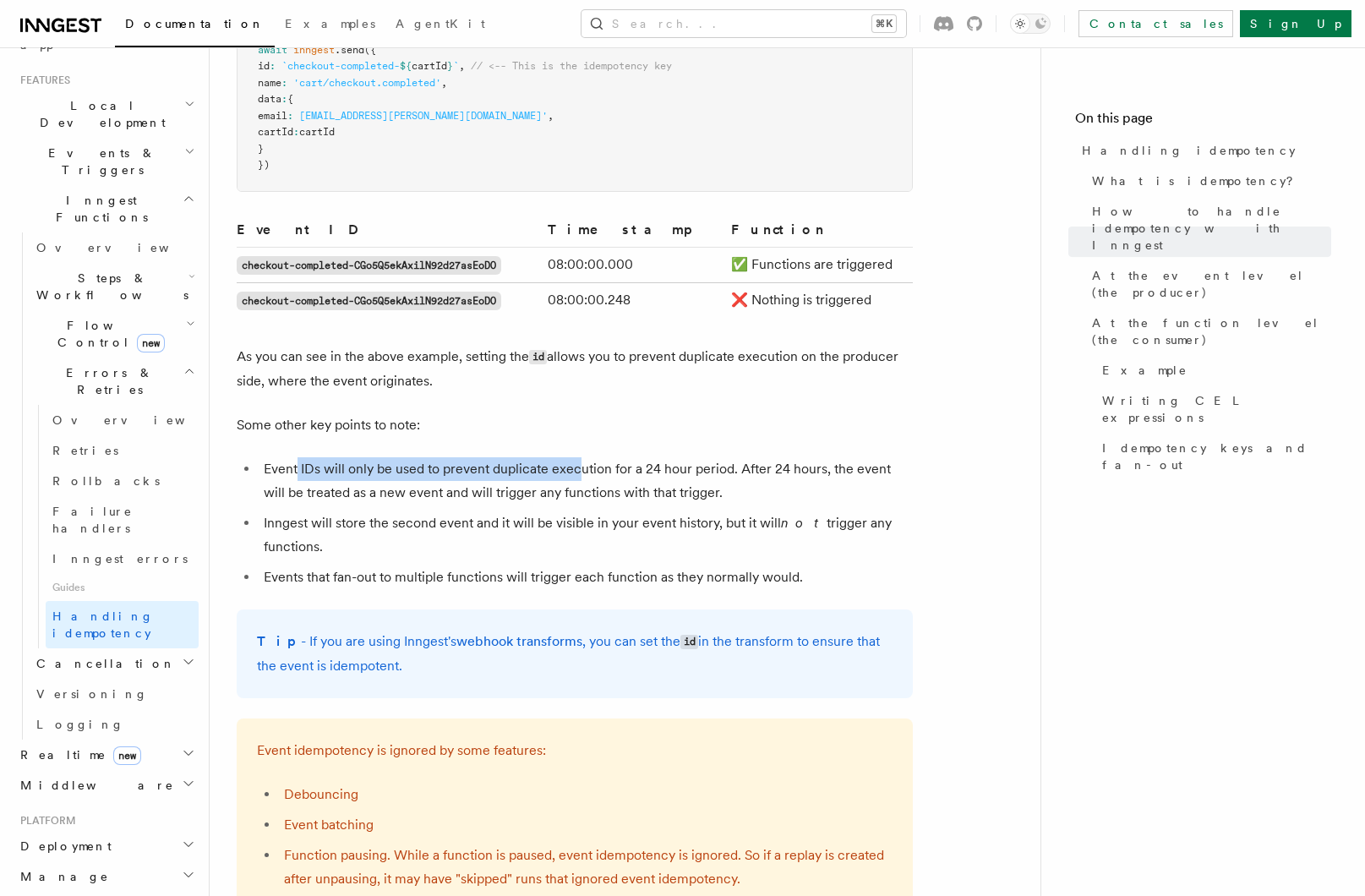
drag, startPoint x: 298, startPoint y: 440, endPoint x: 598, endPoint y: 449, distance: 299.3
click at [594, 457] on li "Event IDs will only be used to prevent duplicate execution for a 24 hour period…" at bounding box center [586, 480] width 654 height 47
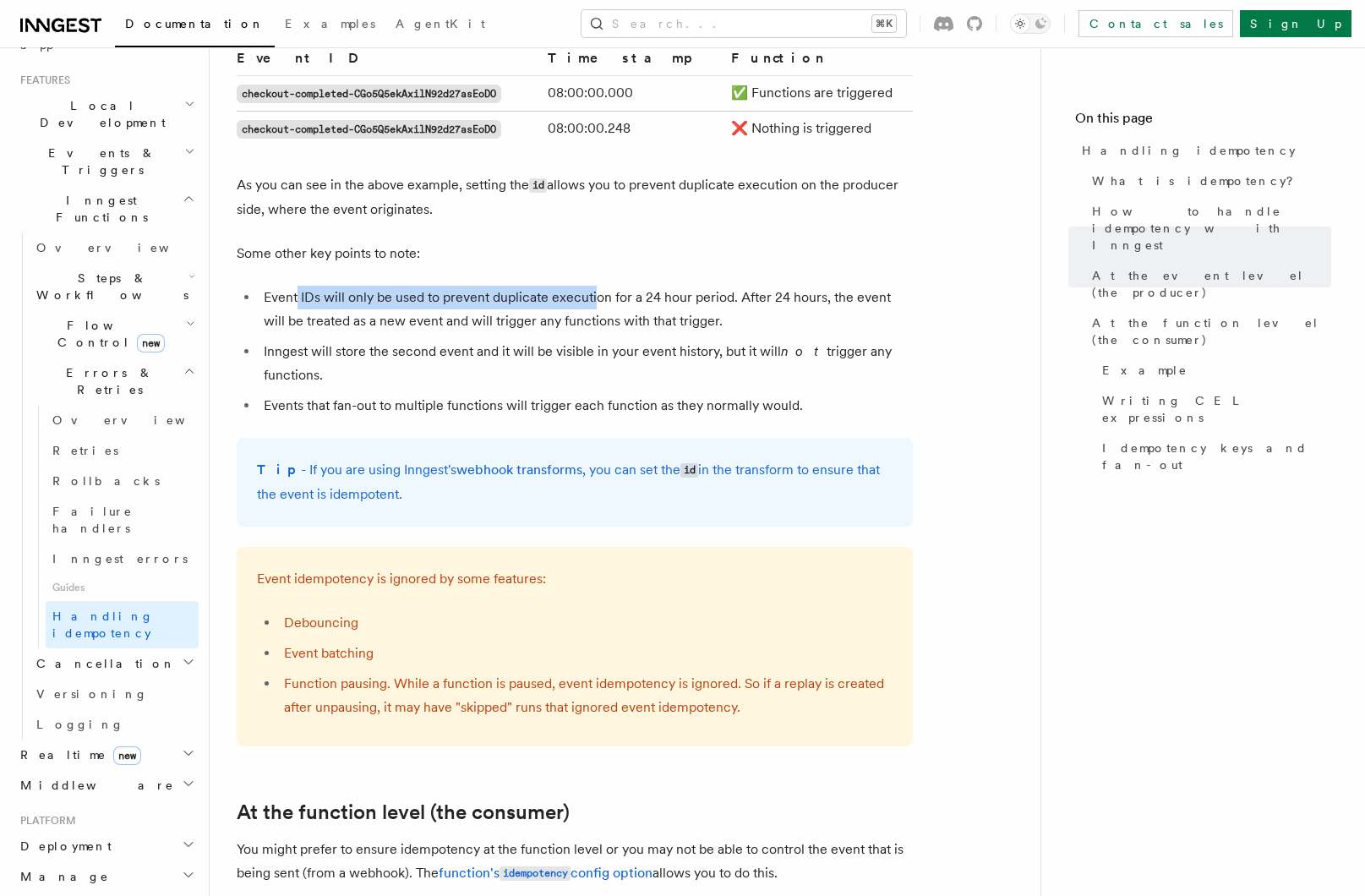
scroll to position [1543, 0]
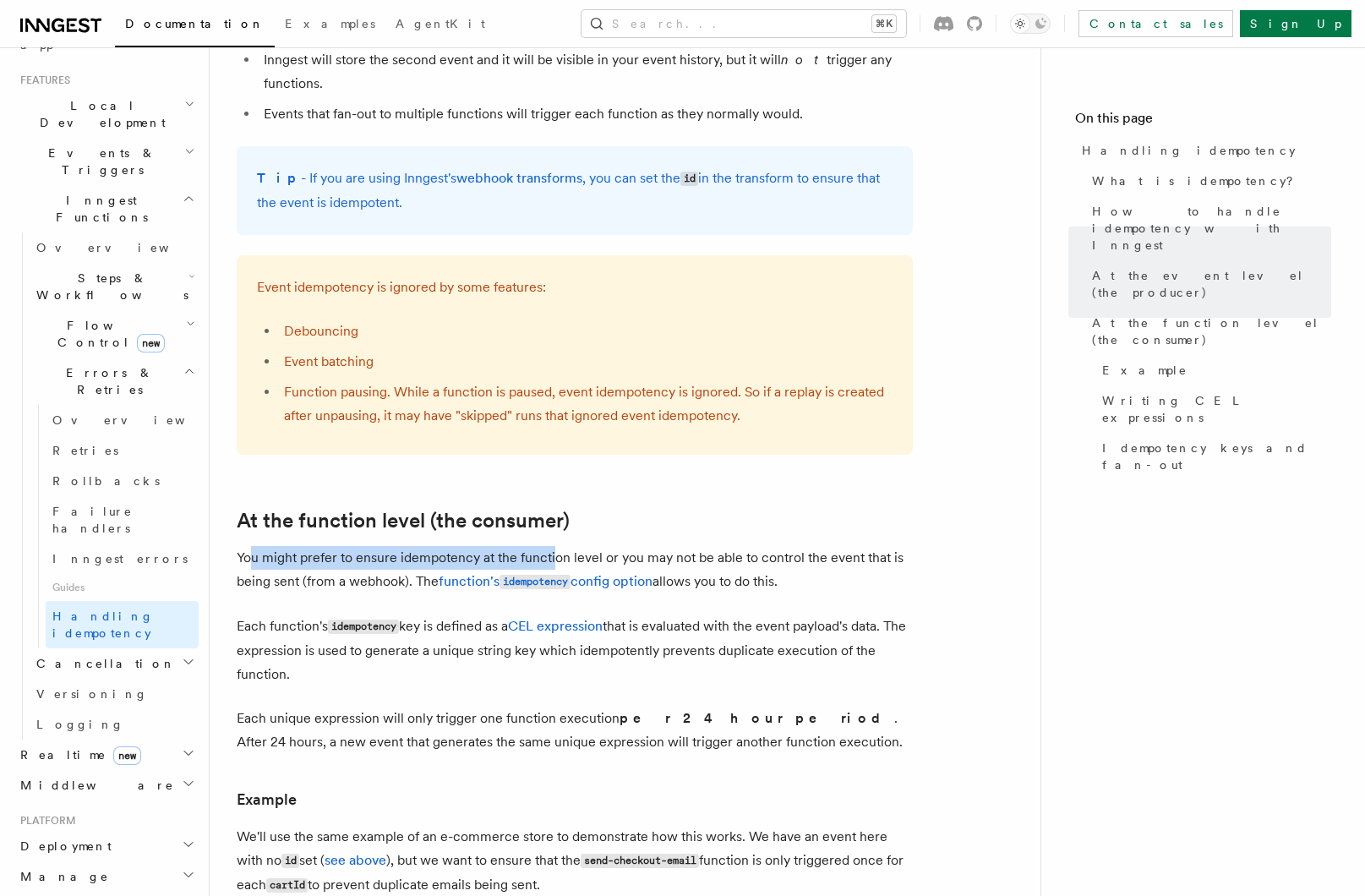
drag, startPoint x: 249, startPoint y: 533, endPoint x: 563, endPoint y: 530, distance: 313.6
click at [563, 546] on p "You might prefer to ensure idempotency at the function level or you may not be …" at bounding box center [575, 570] width 676 height 48
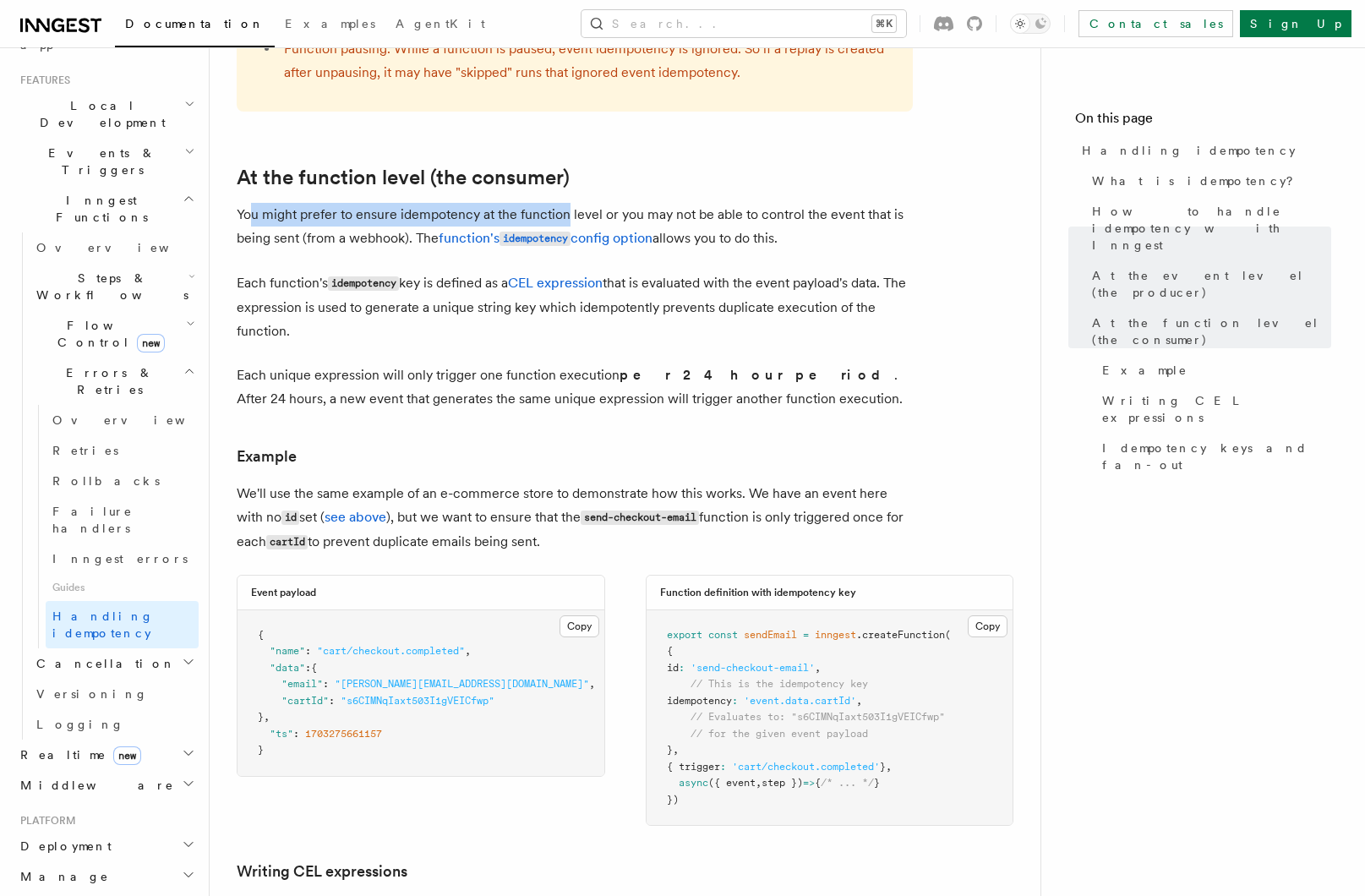
scroll to position [1865, 0]
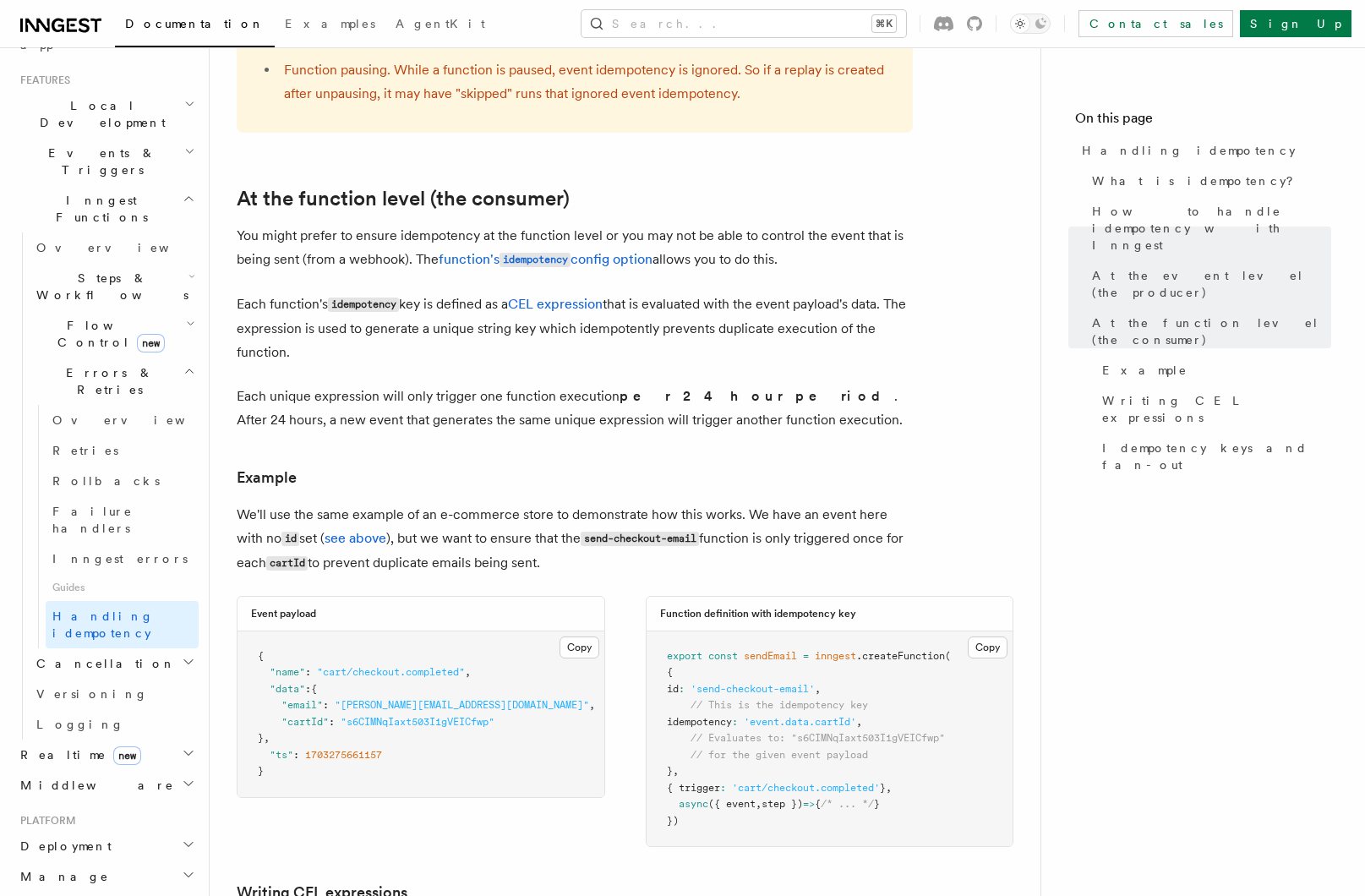
click at [485, 385] on p "Each unique expression will only trigger one function execution per 24 hour per…" at bounding box center [575, 408] width 676 height 47
click at [383, 385] on p "Each unique expression will only trigger one function execution per 24 hour per…" at bounding box center [575, 408] width 676 height 47
drag, startPoint x: 293, startPoint y: 377, endPoint x: 618, endPoint y: 370, distance: 324.6
click at [618, 385] on p "Each unique expression will only trigger one function execution per 24 hour per…" at bounding box center [575, 408] width 676 height 47
click at [620, 388] on strong "per 24 hour period" at bounding box center [757, 396] width 275 height 16
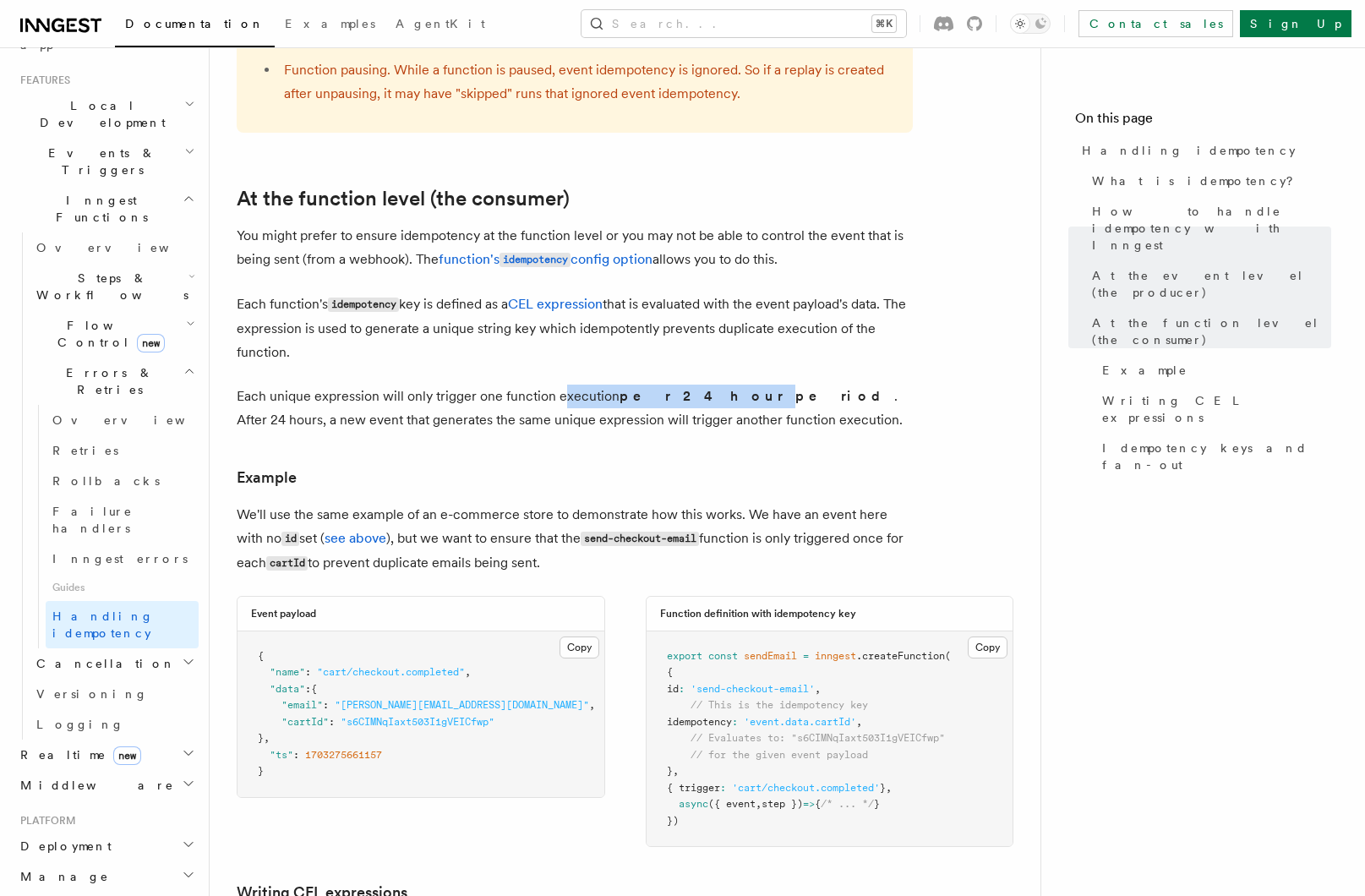
drag, startPoint x: 560, startPoint y: 376, endPoint x: 695, endPoint y: 374, distance: 134.4
click at [695, 385] on p "Each unique expression will only trigger one function execution per 24 hour per…" at bounding box center [575, 408] width 676 height 47
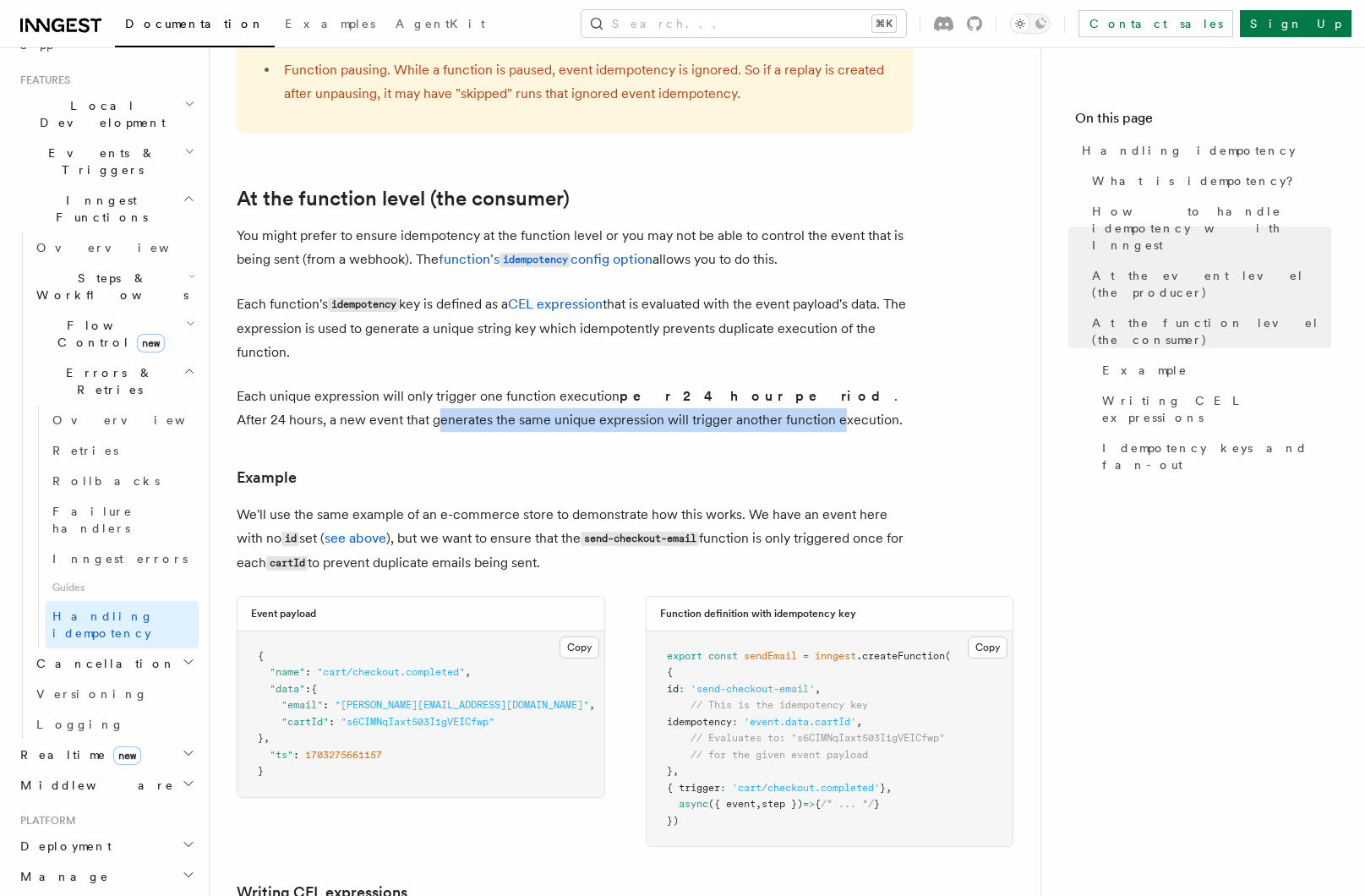
drag, startPoint x: 273, startPoint y: 401, endPoint x: 669, endPoint y: 396, distance: 395.6
click at [669, 396] on p "Each unique expression will only trigger one function execution per 24 hour per…" at bounding box center [575, 408] width 676 height 47
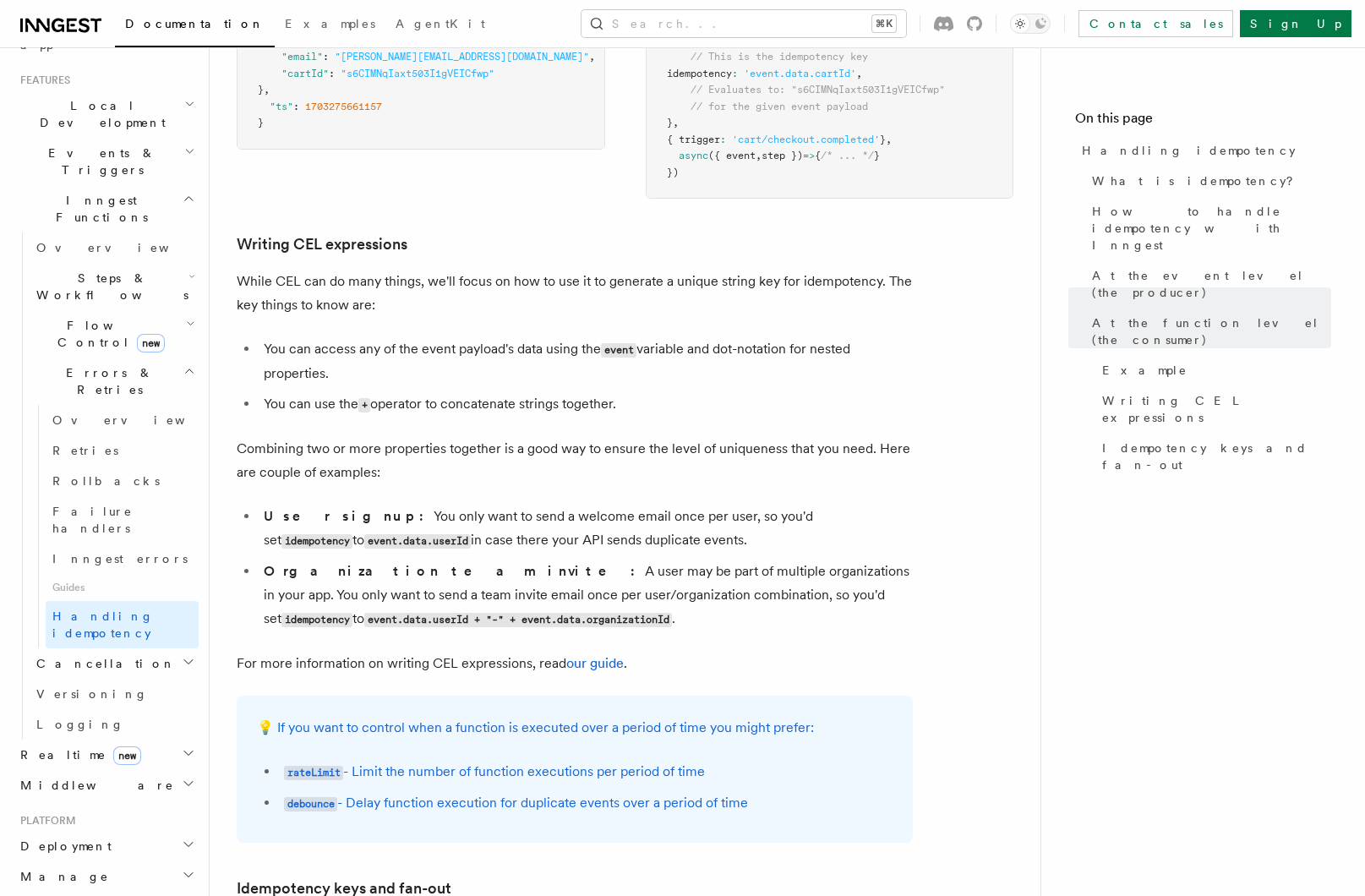
scroll to position [2524, 0]
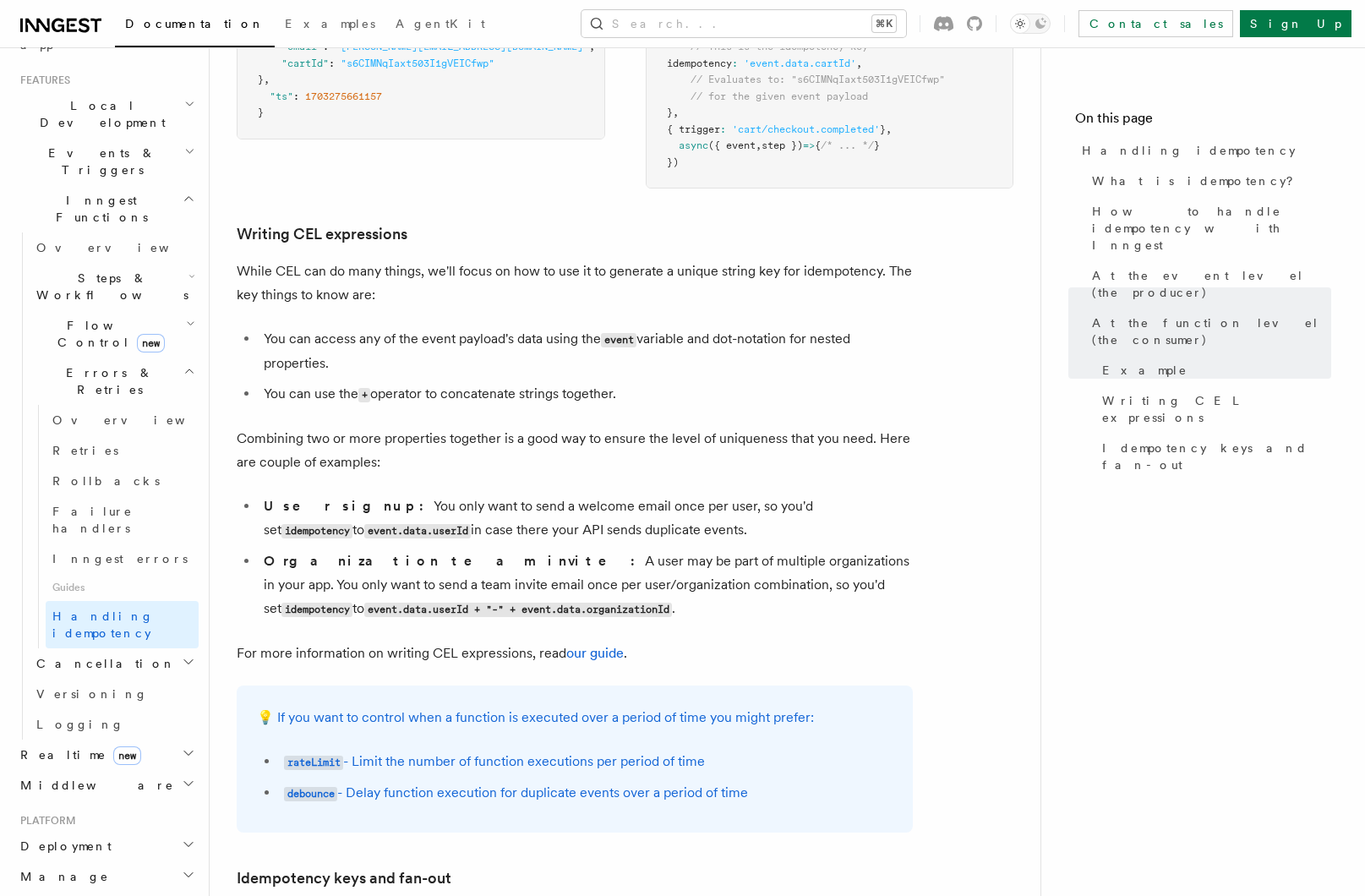
drag, startPoint x: 347, startPoint y: 482, endPoint x: 481, endPoint y: 484, distance: 134.4
click at [480, 494] on li "User signup: You only want to send a welcome email once per user, so you'd set …" at bounding box center [586, 518] width 654 height 48
click at [481, 494] on li "User signup: You only want to send a welcome email once per user, so you'd set …" at bounding box center [586, 518] width 654 height 48
drag, startPoint x: 429, startPoint y: 485, endPoint x: 646, endPoint y: 483, distance: 216.4
click at [646, 494] on li "User signup: You only want to send a welcome email once per user, so you'd set …" at bounding box center [586, 518] width 654 height 48
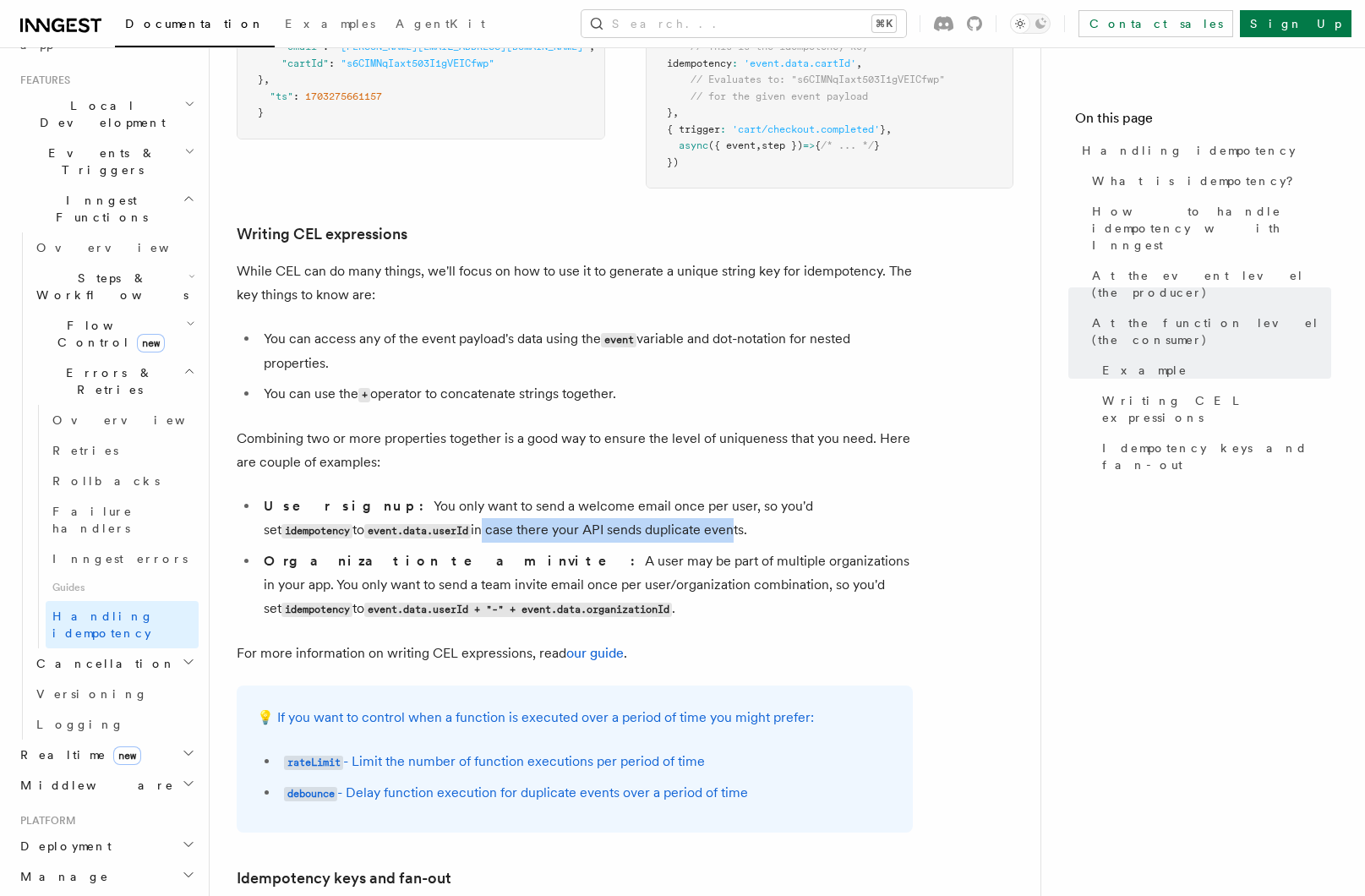
drag, startPoint x: 384, startPoint y: 507, endPoint x: 628, endPoint y: 507, distance: 244.3
click at [628, 507] on li "User signup: You only want to send a welcome email once per user, so you'd set …" at bounding box center [586, 518] width 654 height 48
